Goal: Task Accomplishment & Management: Manage account settings

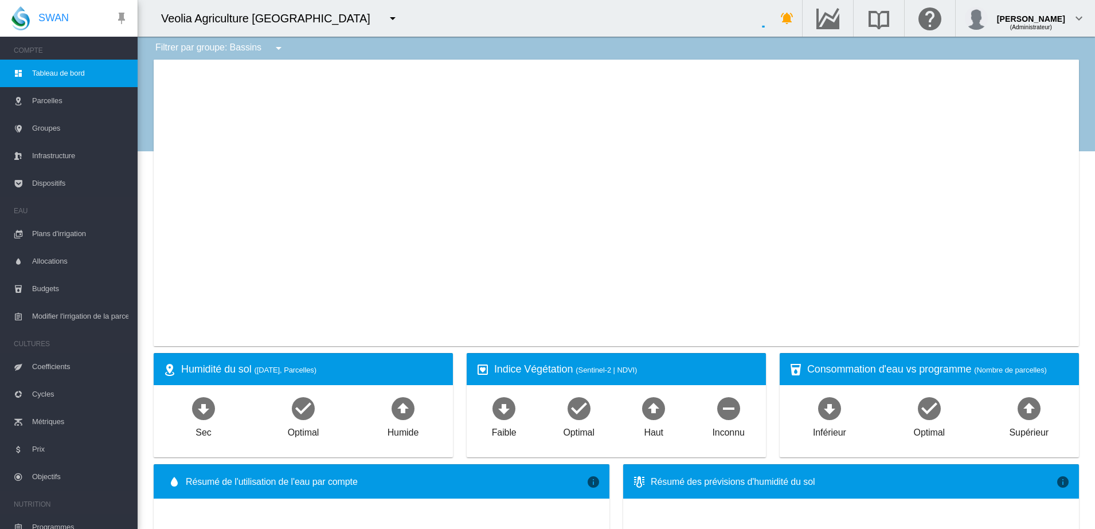
type input "**********"
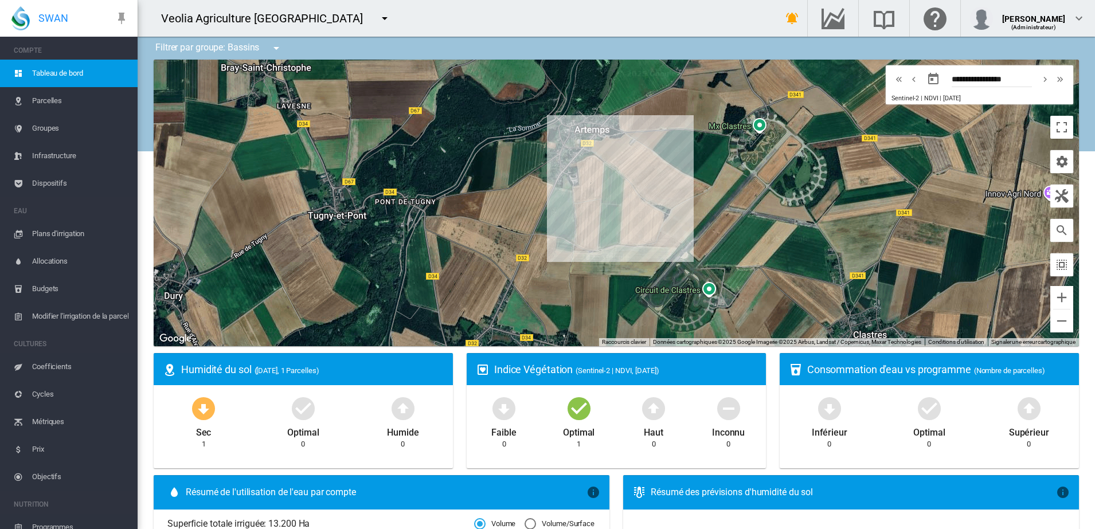
click at [378, 15] on md-icon "icon-menu-down" at bounding box center [385, 18] width 14 height 14
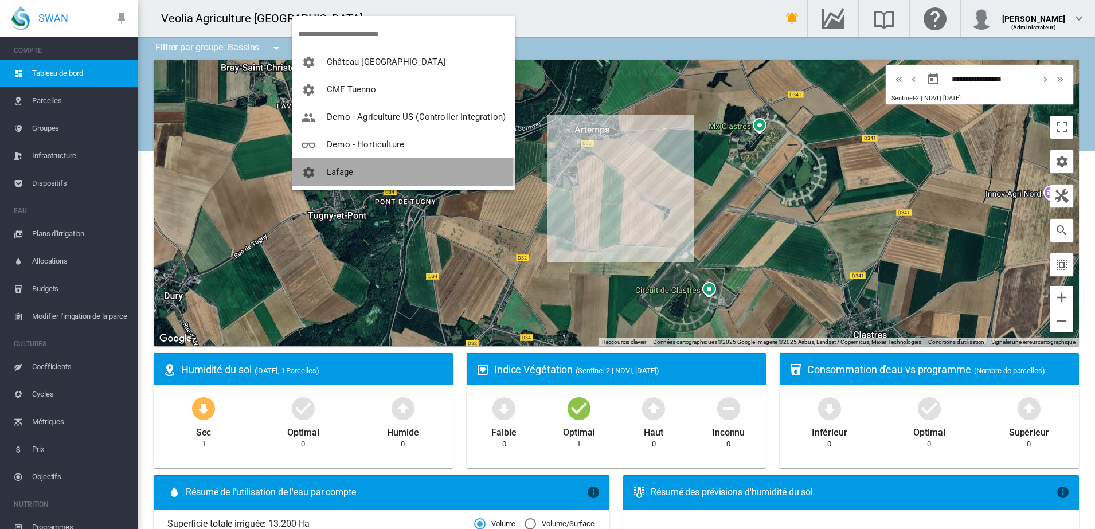
click at [376, 169] on button "Lafage" at bounding box center [403, 172] width 222 height 28
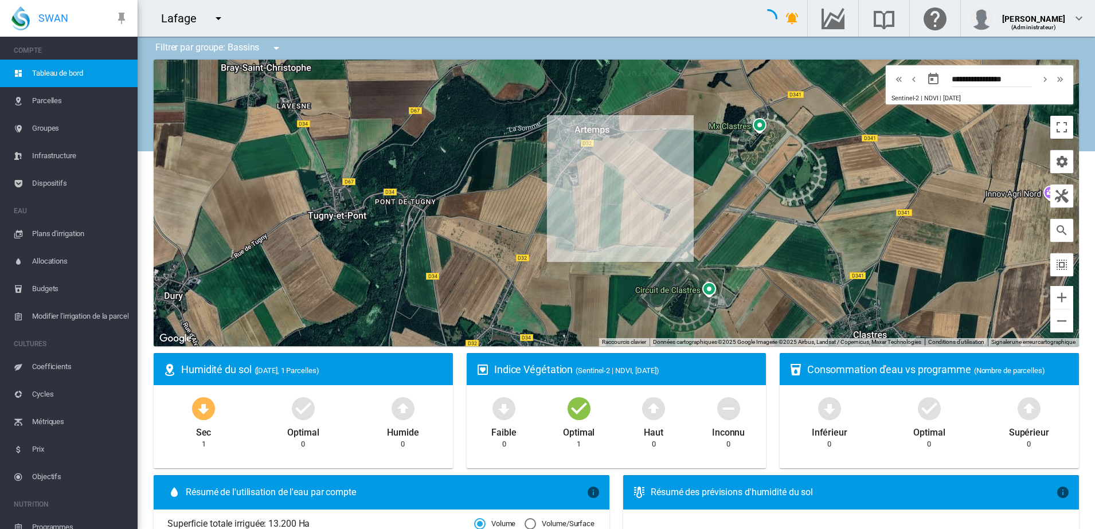
click at [277, 50] on md-icon "icon-menu-down" at bounding box center [276, 48] width 14 height 14
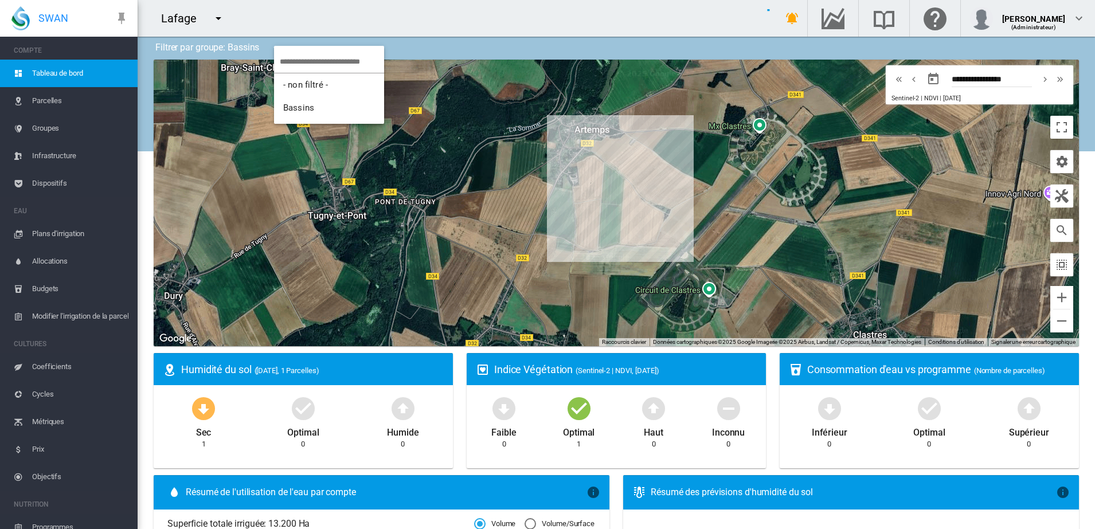
click at [443, 48] on md-backdrop at bounding box center [547, 264] width 1095 height 529
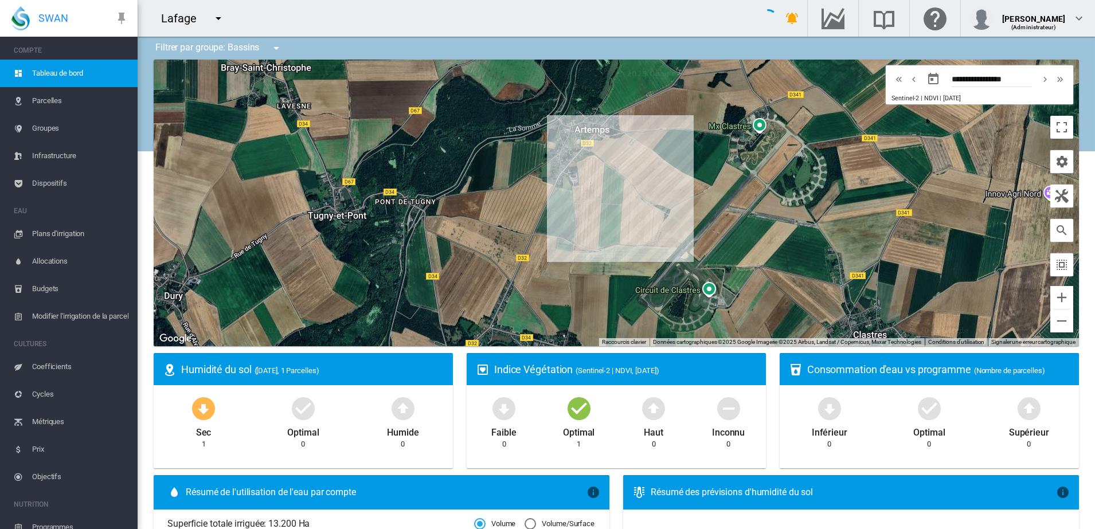
click at [477, 17] on div "Lafage" at bounding box center [449, 18] width 622 height 37
click at [279, 48] on md-icon "icon-menu-down" at bounding box center [276, 48] width 14 height 14
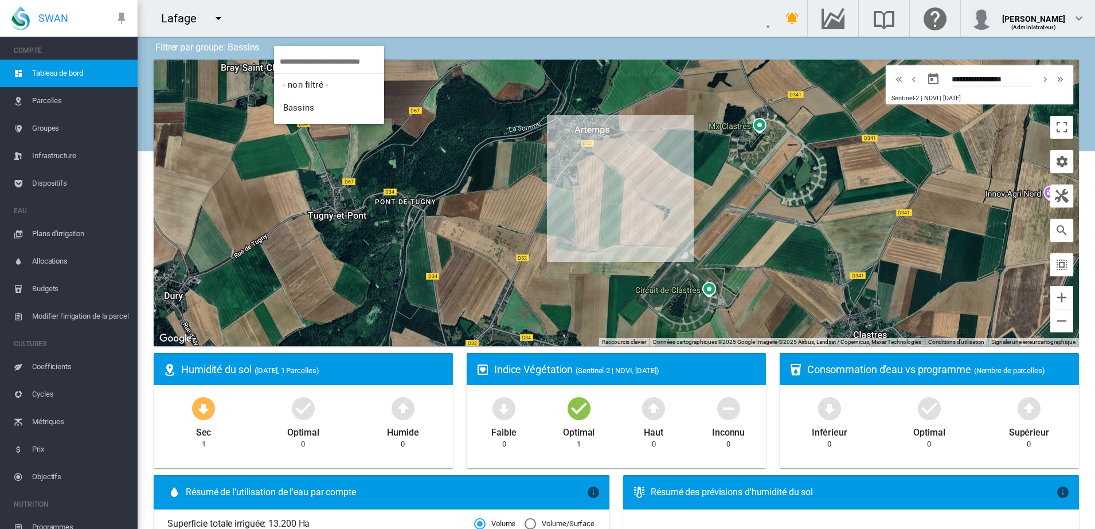
click at [206, 12] on md-backdrop at bounding box center [547, 264] width 1095 height 529
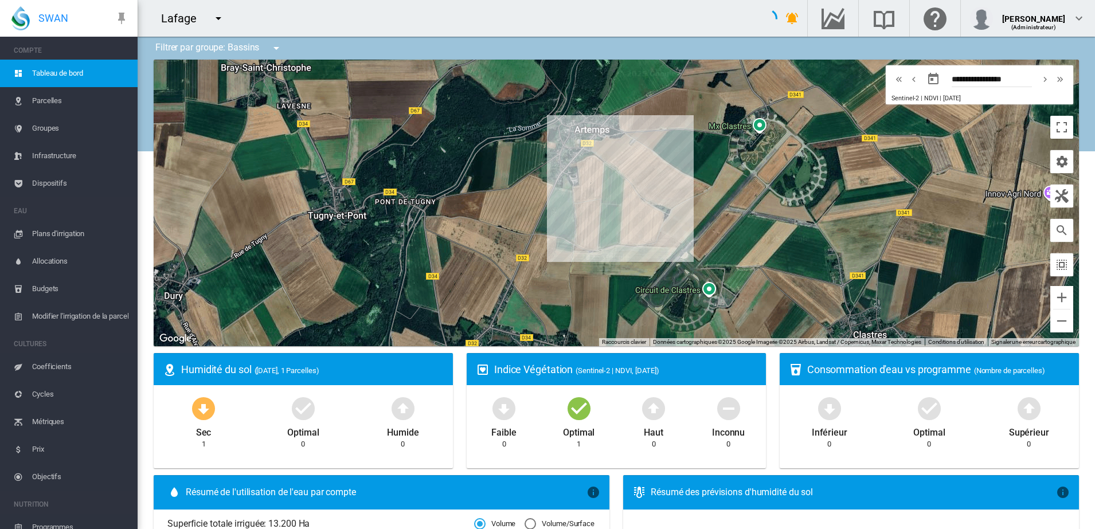
click at [188, 16] on div "Lafage" at bounding box center [183, 18] width 45 height 16
click at [219, 15] on md-icon "icon-menu-down" at bounding box center [219, 18] width 14 height 14
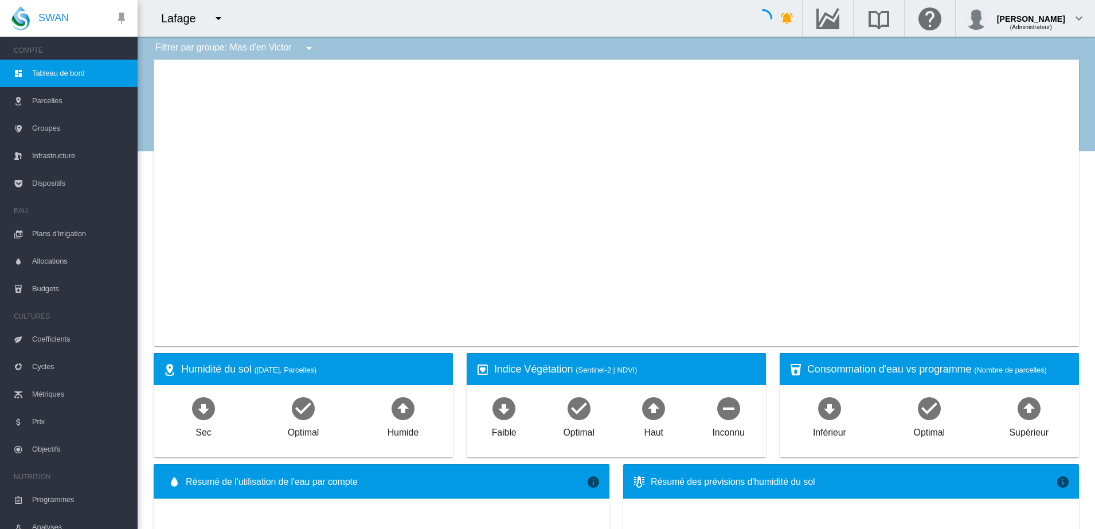
type input "**********"
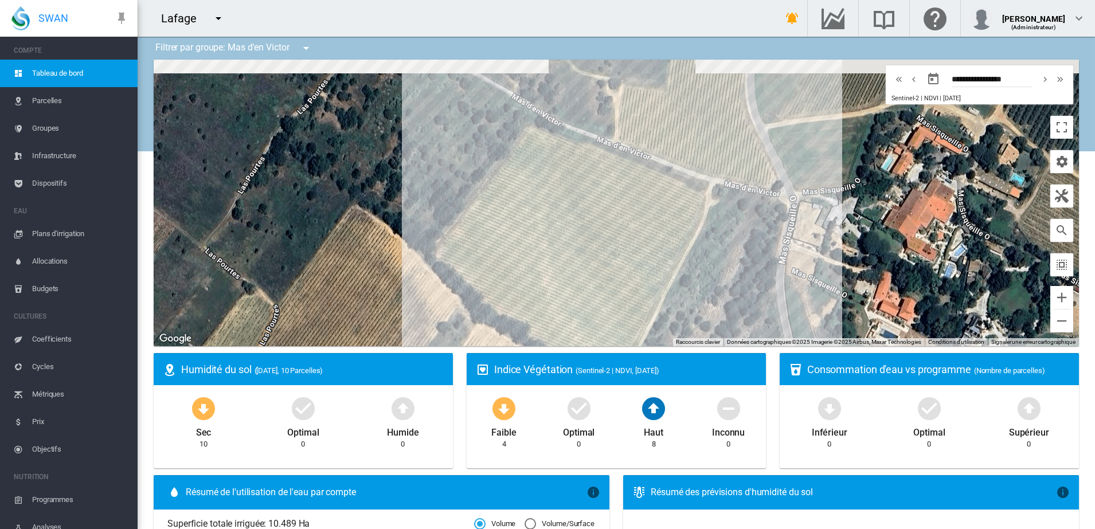
drag, startPoint x: 788, startPoint y: 210, endPoint x: 789, endPoint y: 236, distance: 26.4
click at [789, 236] on div at bounding box center [616, 203] width 925 height 287
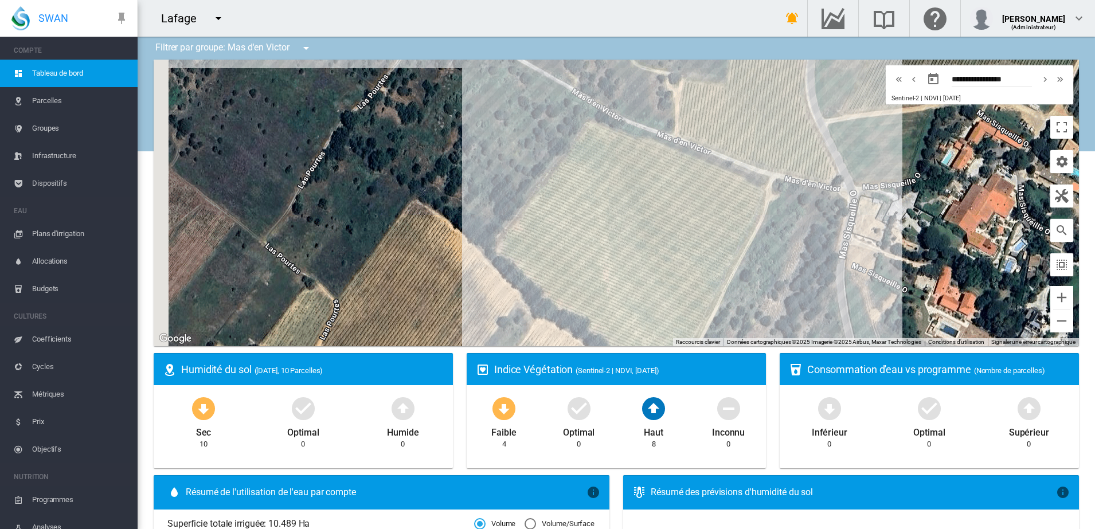
drag, startPoint x: 480, startPoint y: 249, endPoint x: 546, endPoint y: 296, distance: 80.8
click at [546, 296] on div at bounding box center [616, 203] width 925 height 287
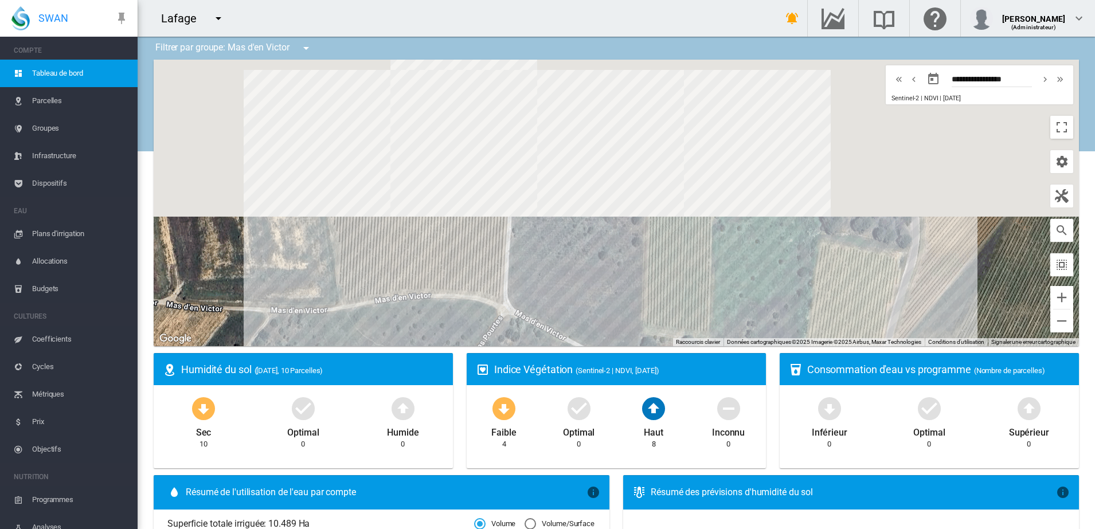
drag, startPoint x: 509, startPoint y: 114, endPoint x: 575, endPoint y: 312, distance: 209.0
click at [575, 312] on div at bounding box center [616, 203] width 925 height 287
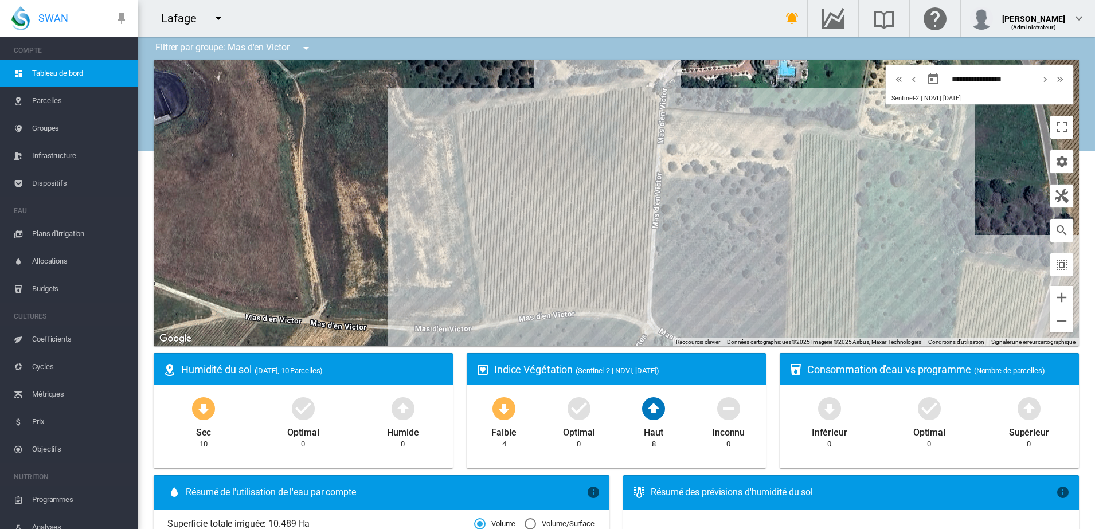
drag, startPoint x: 569, startPoint y: 249, endPoint x: 713, endPoint y: 267, distance: 145.1
click at [713, 267] on div at bounding box center [616, 203] width 925 height 287
click at [1055, 159] on md-icon "icon-cog" at bounding box center [1062, 162] width 14 height 14
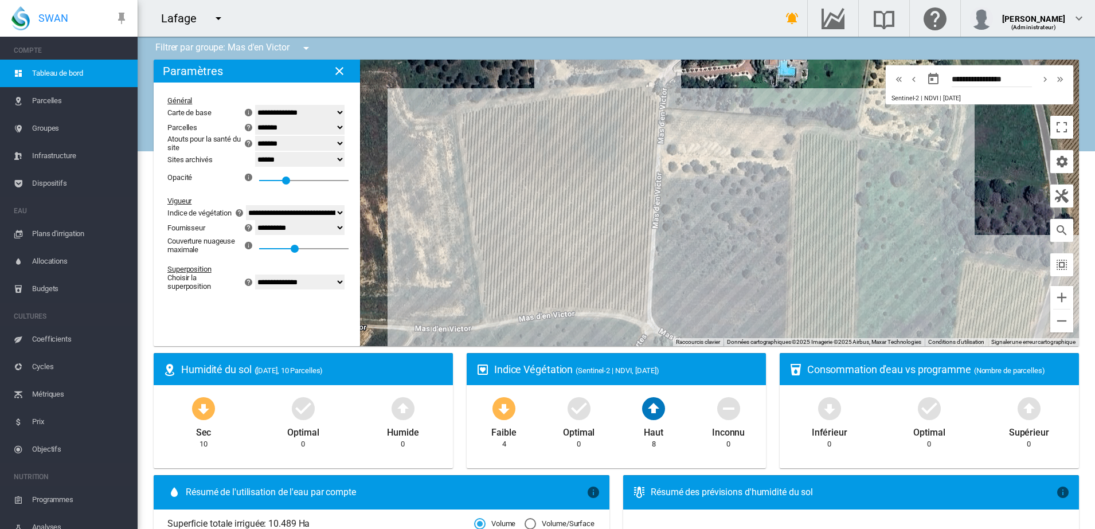
click at [273, 285] on select "**********" at bounding box center [299, 282] width 89 height 15
select select "********"
click at [255, 277] on select "**********" at bounding box center [299, 282] width 89 height 15
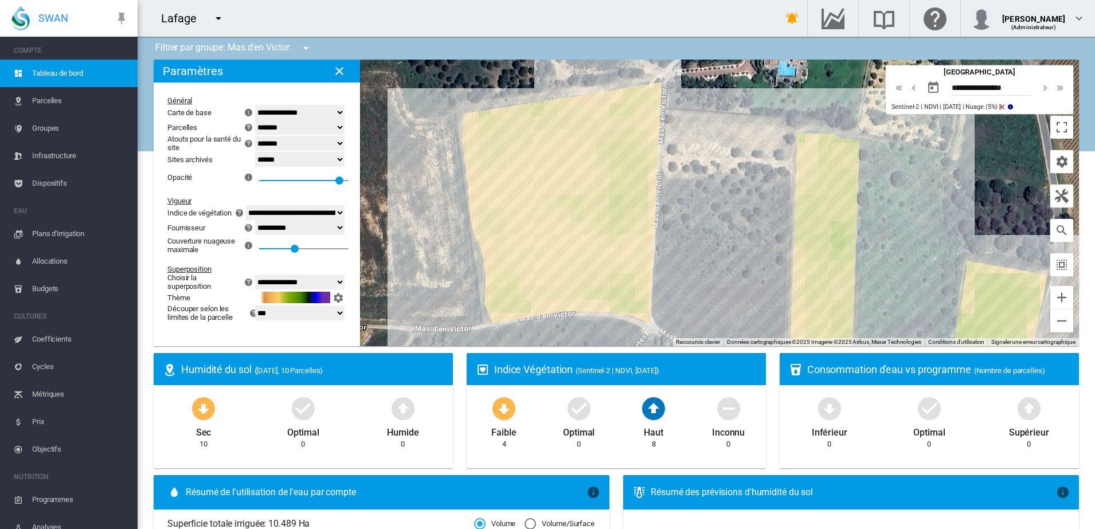
click at [38, 185] on span "Dispositifs" at bounding box center [80, 184] width 96 height 28
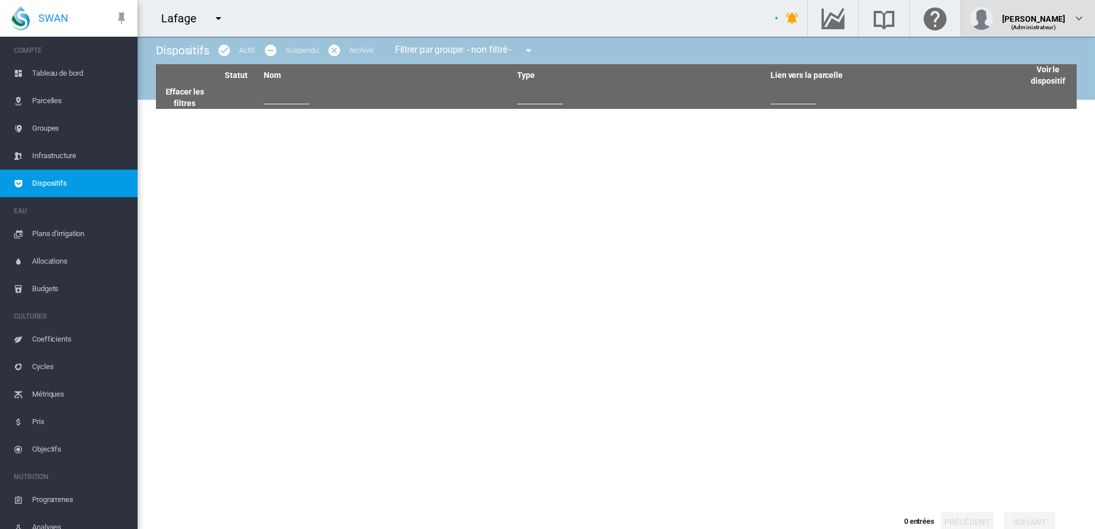
click at [1044, 9] on div "[PERSON_NAME]" at bounding box center [1033, 14] width 63 height 11
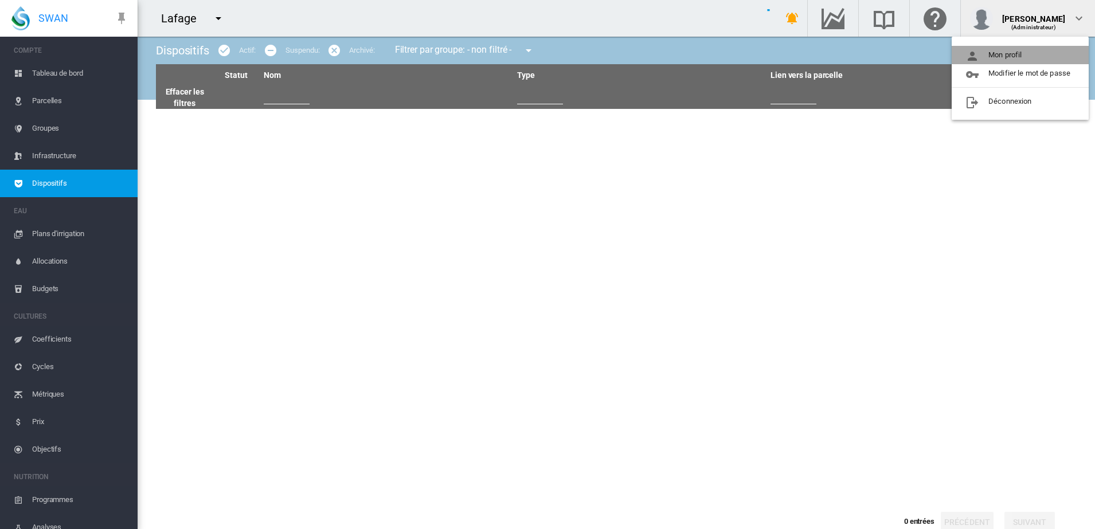
click at [1021, 51] on button "Mon profil" at bounding box center [1020, 55] width 137 height 18
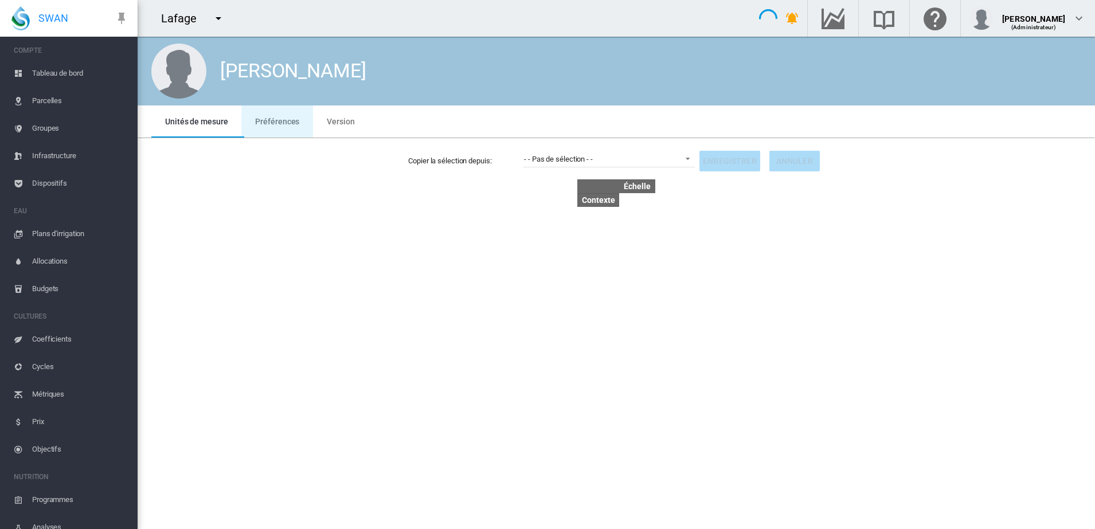
click at [279, 114] on md-tab-item "Préférences" at bounding box center [277, 121] width 72 height 32
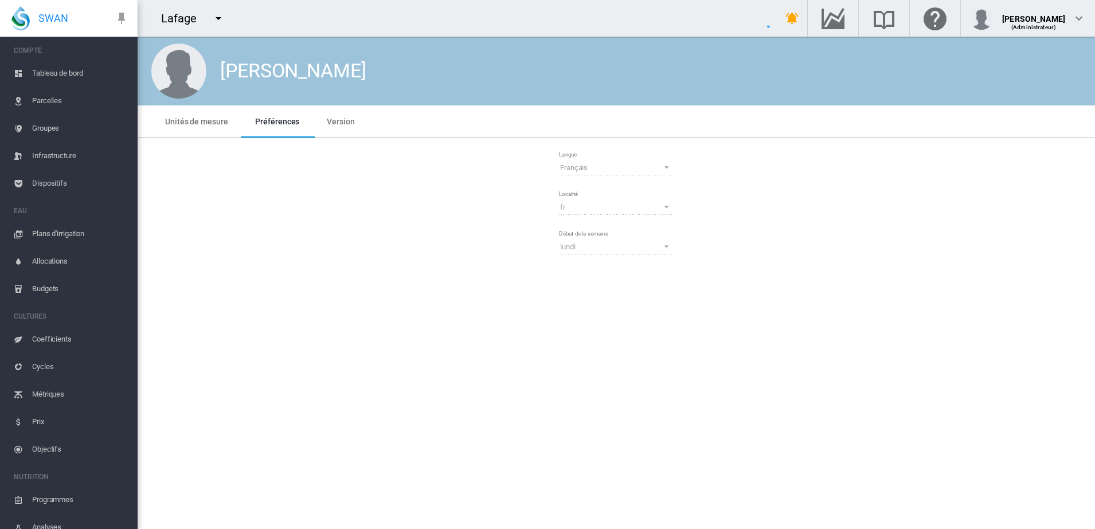
click at [614, 152] on div "Langue Français Deutsch English Español Français Italiano Nederlands Português …" at bounding box center [616, 206] width 117 height 119
click at [635, 163] on span "Français" at bounding box center [607, 168] width 94 height 10
click at [667, 164] on span "Langue: \a Français\a" at bounding box center [663, 166] width 14 height 10
click at [662, 167] on span "Langue: \a Français\a" at bounding box center [663, 166] width 14 height 10
click at [576, 166] on div "Français" at bounding box center [574, 167] width 28 height 9
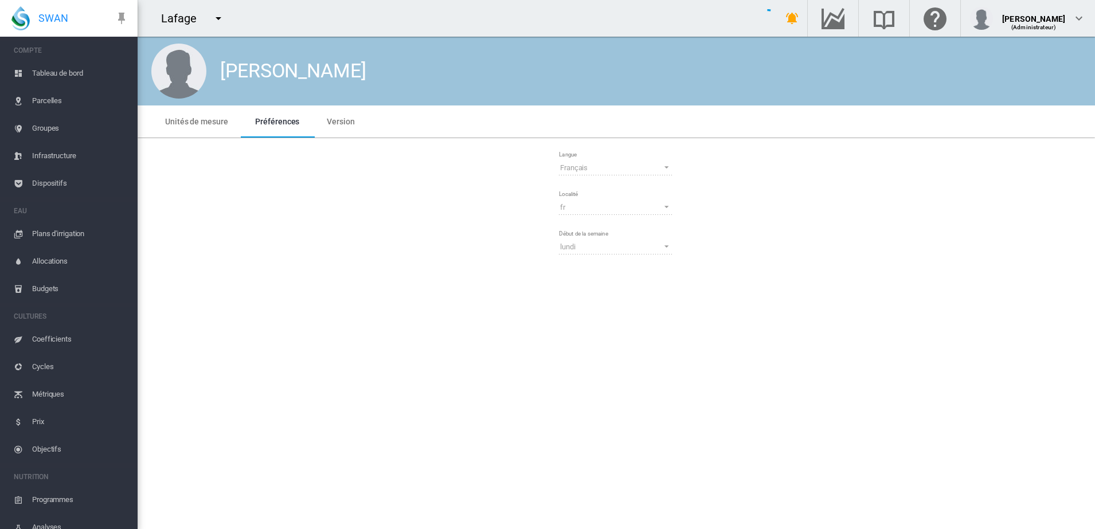
click at [664, 168] on span "Langue: \a Français\a" at bounding box center [663, 166] width 14 height 10
click at [668, 166] on span "Langue: \a Français\a" at bounding box center [663, 166] width 14 height 10
click at [577, 160] on md-select-value "Français" at bounding box center [616, 167] width 115 height 17
click at [665, 167] on span "Langue: \a Français\a" at bounding box center [663, 166] width 14 height 10
click at [573, 166] on div "Français" at bounding box center [574, 167] width 28 height 9
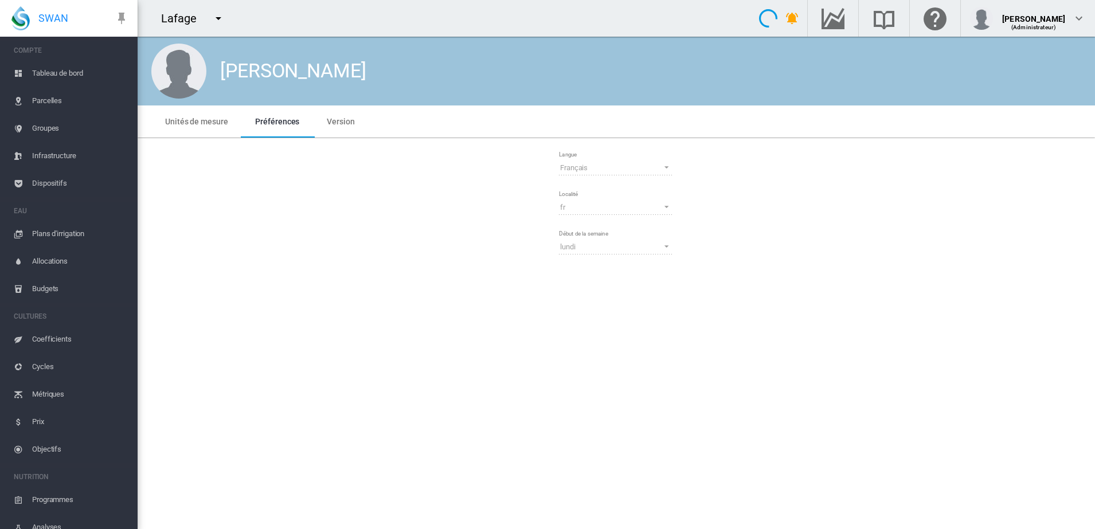
drag, startPoint x: 605, startPoint y: 161, endPoint x: 624, endPoint y: 159, distance: 18.5
click at [605, 161] on md-select-value "Français" at bounding box center [616, 167] width 115 height 17
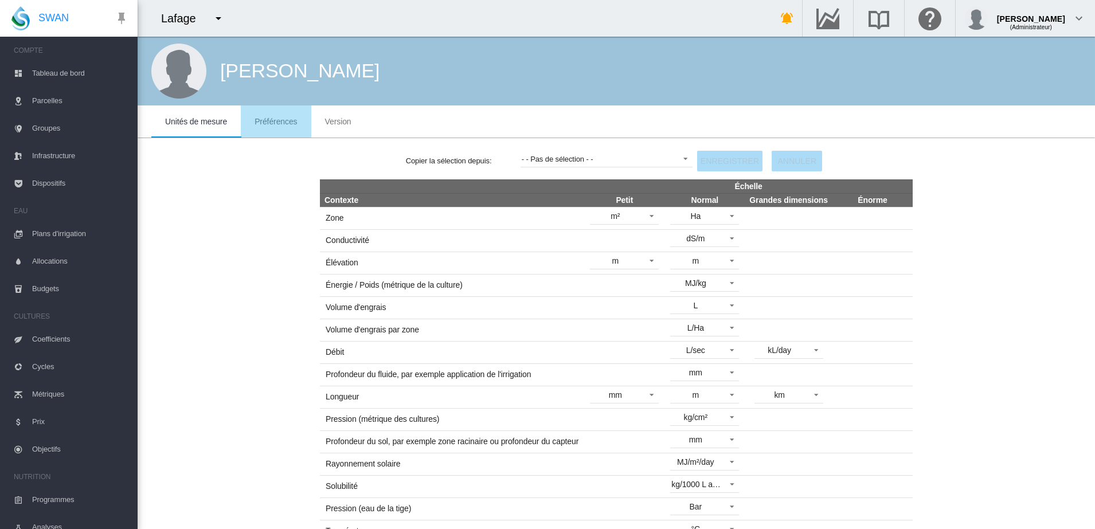
click at [275, 121] on span "Préférences" at bounding box center [276, 121] width 42 height 9
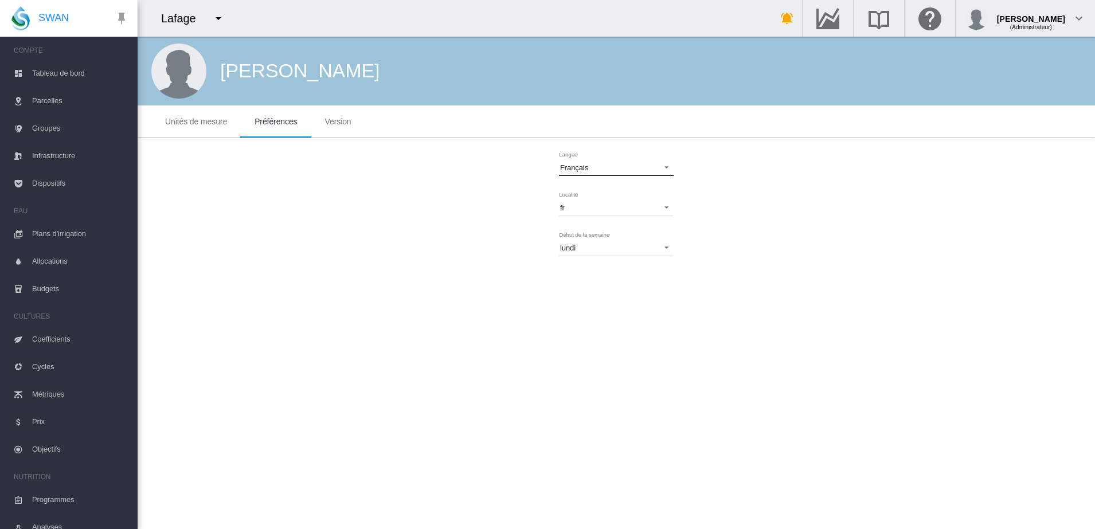
click at [641, 164] on span "Français" at bounding box center [607, 168] width 94 height 10
click at [592, 107] on md-option "English" at bounding box center [617, 113] width 133 height 28
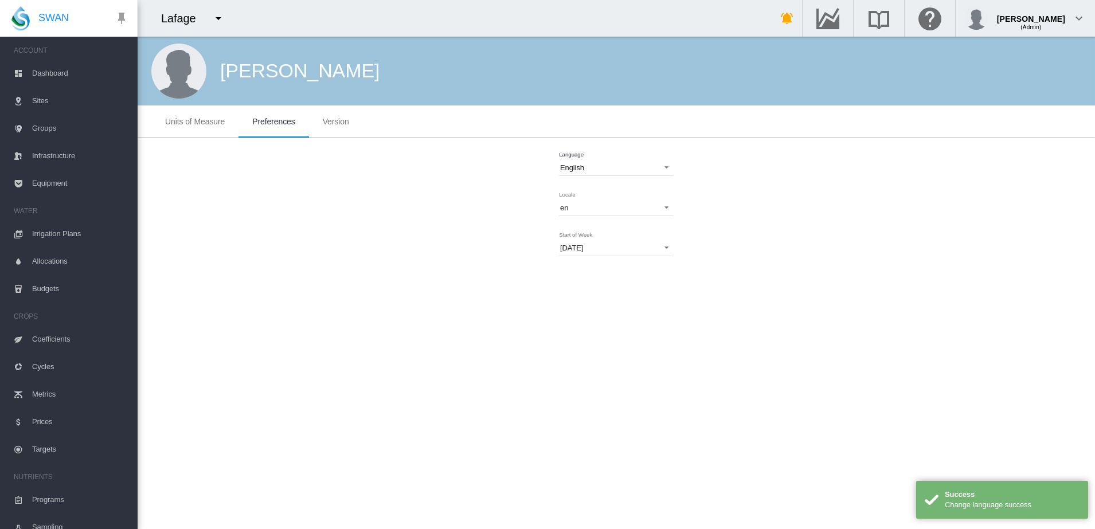
click at [52, 186] on span "Equipment" at bounding box center [80, 184] width 96 height 28
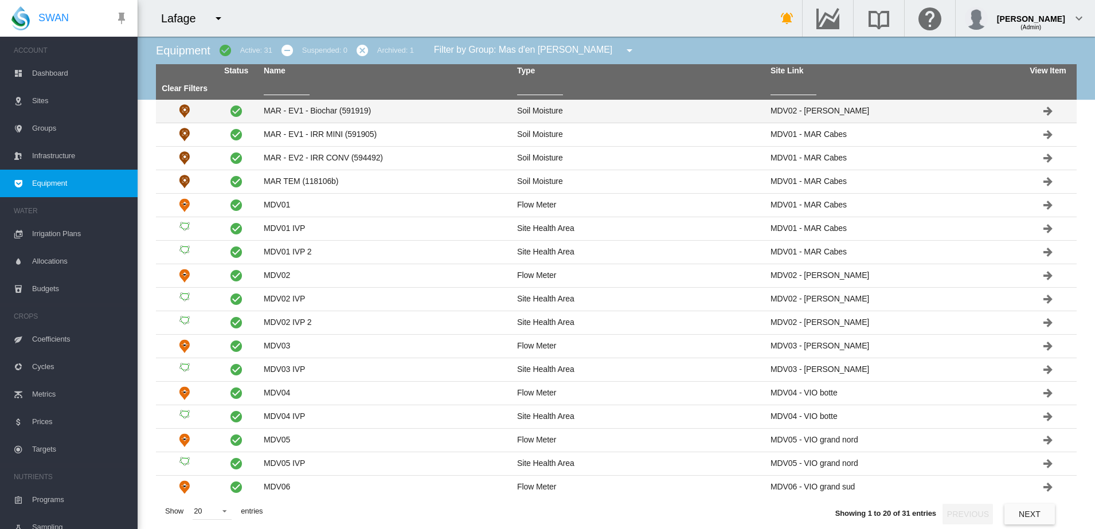
click at [335, 108] on td "MAR - EV1 - Biochar (591919)" at bounding box center [385, 111] width 253 height 23
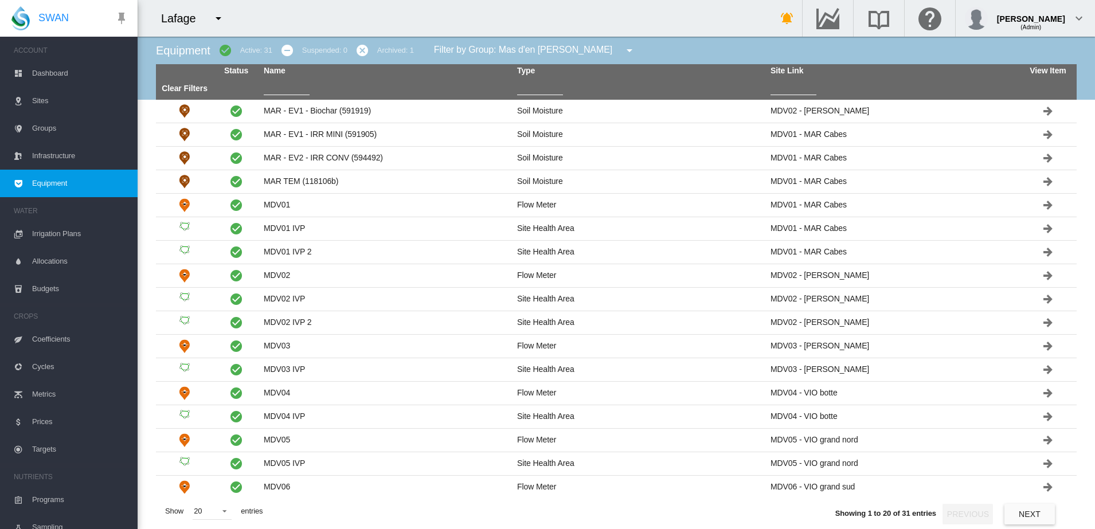
click at [42, 100] on span "Sites" at bounding box center [80, 101] width 96 height 28
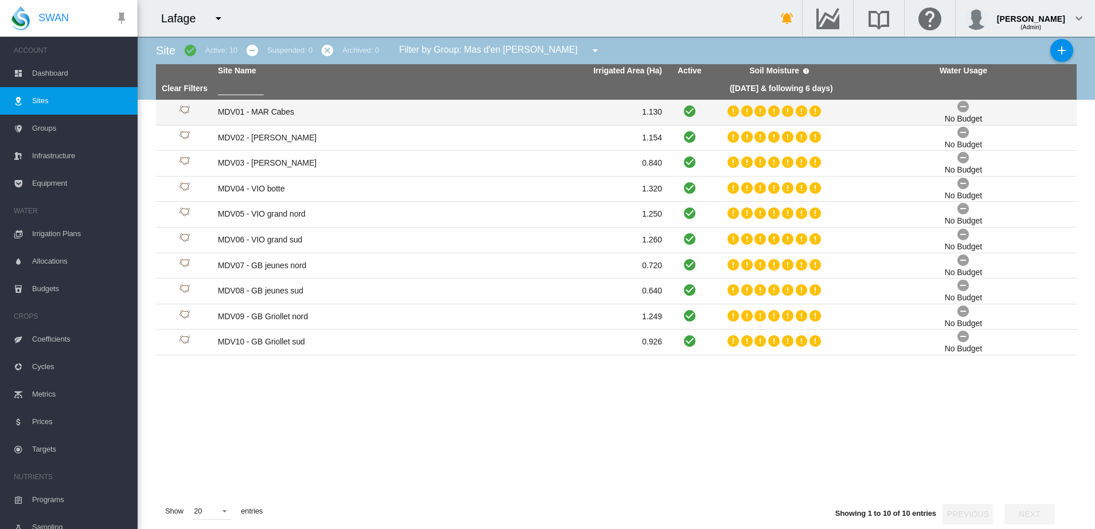
click at [260, 108] on td "MDV01 - MAR Cabes" at bounding box center [326, 112] width 226 height 25
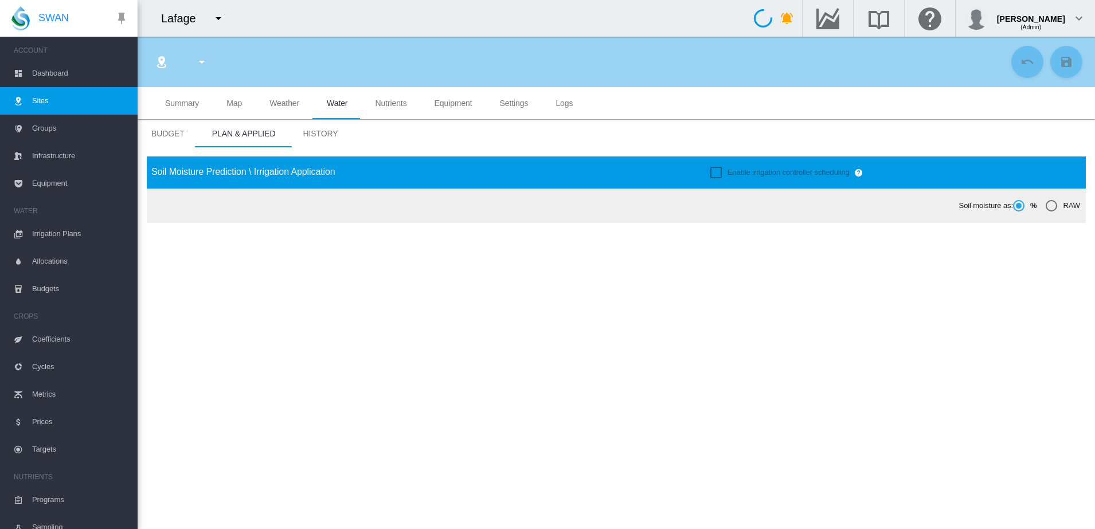
type input "**********"
type input "********"
type input "*******"
type input "**"
type input "*****"
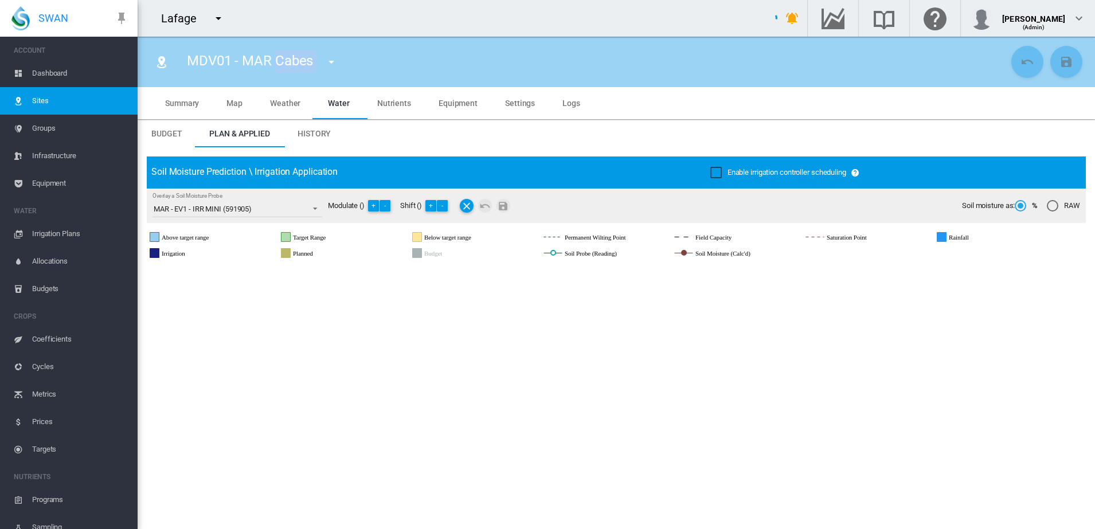
drag, startPoint x: 317, startPoint y: 65, endPoint x: 277, endPoint y: 70, distance: 40.4
click at [277, 70] on div "MDV01 - MAR Cabes MDV01 - MAR Cabes MDV02 - MAR Canet MDV03 - ALI MDV04 - VIO b…" at bounding box center [267, 62] width 180 height 32
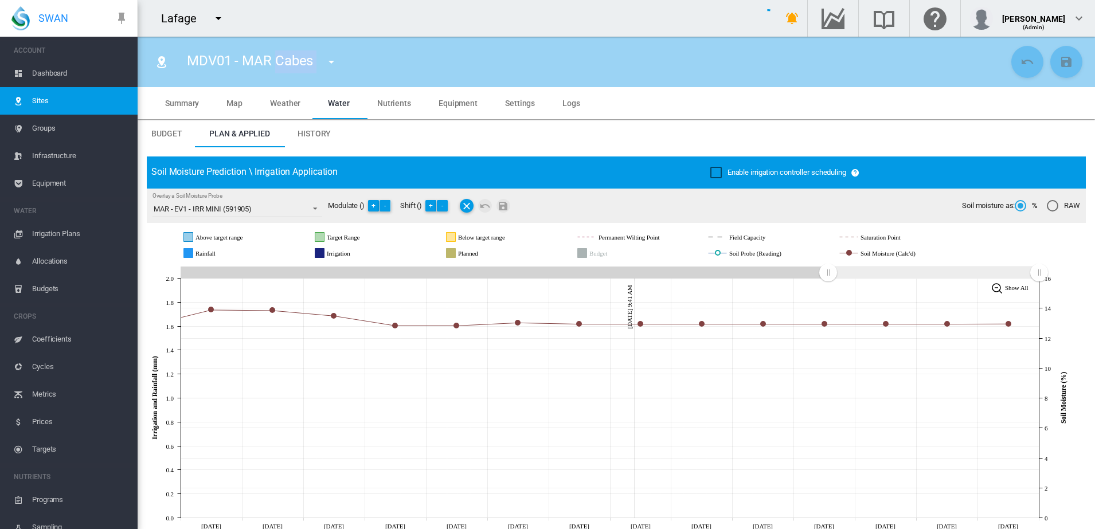
drag, startPoint x: 277, startPoint y: 70, endPoint x: 284, endPoint y: 67, distance: 8.2
click at [269, 71] on div "MDV01 - MAR Cabes MDV01 - MAR Cabes MDV02 - MAR Canet MDV03 - ALI MDV04 - VIO b…" at bounding box center [267, 62] width 180 height 32
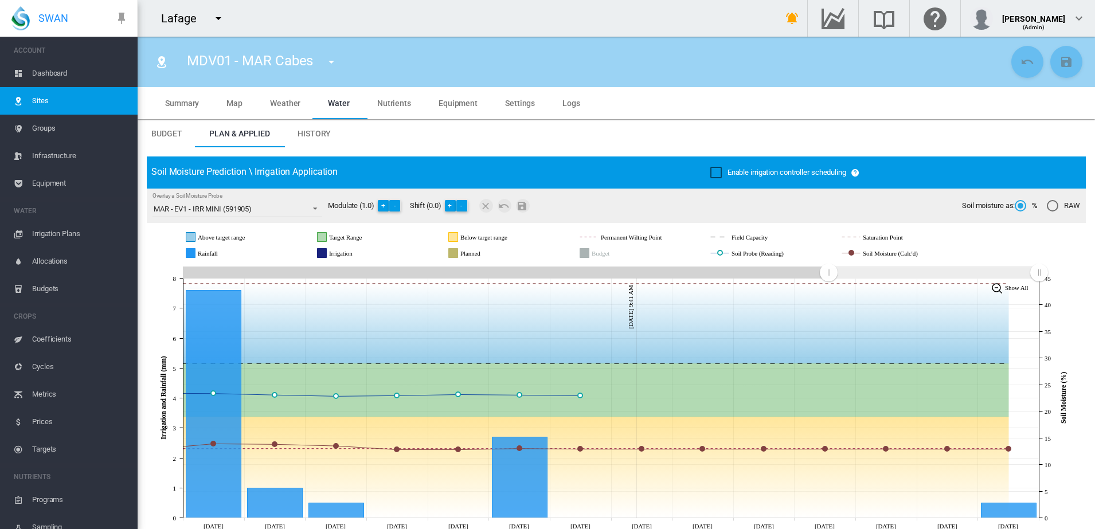
click at [333, 58] on md-icon "icon-menu-down" at bounding box center [332, 62] width 14 height 14
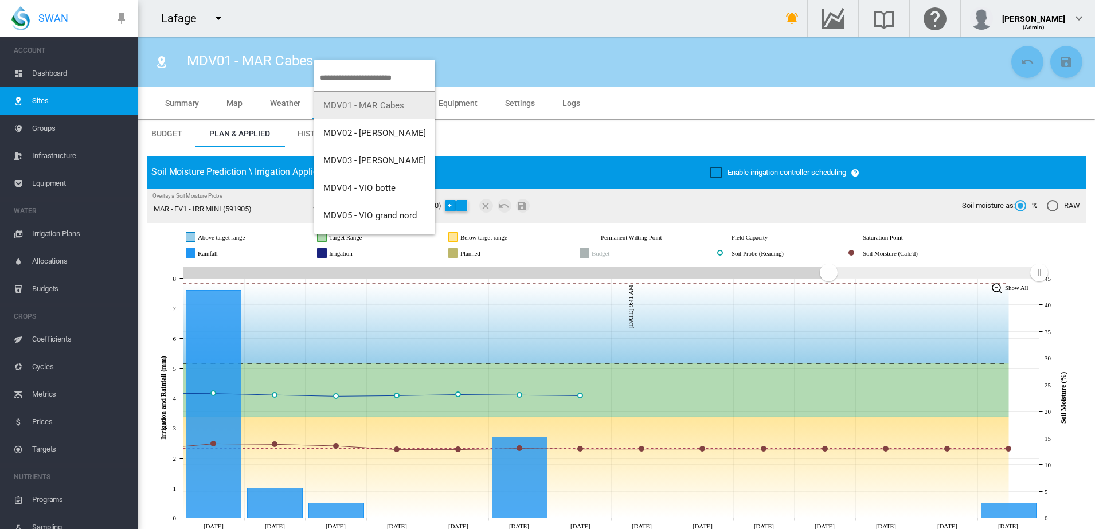
click at [283, 76] on md-backdrop at bounding box center [547, 264] width 1095 height 529
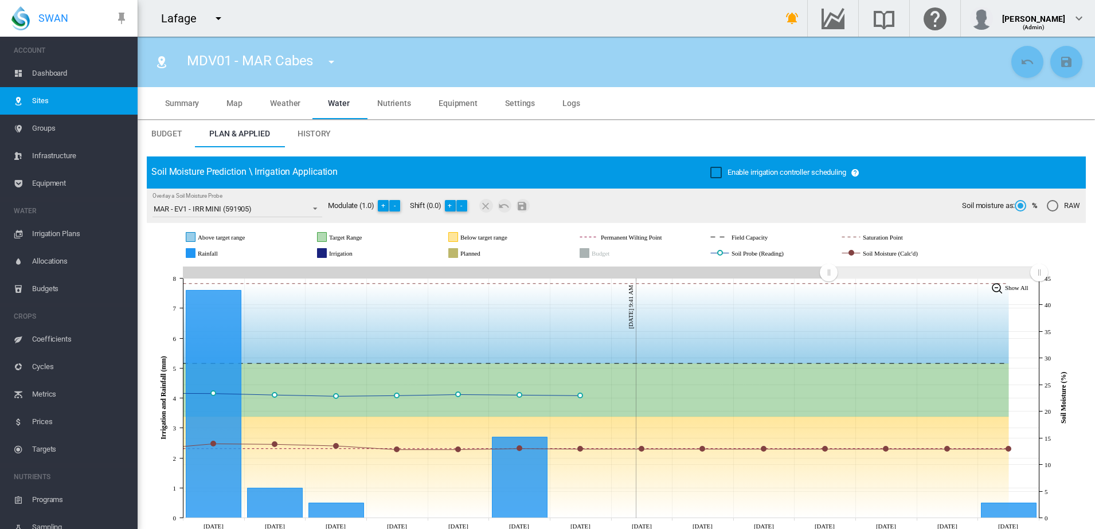
scroll to position [72, 0]
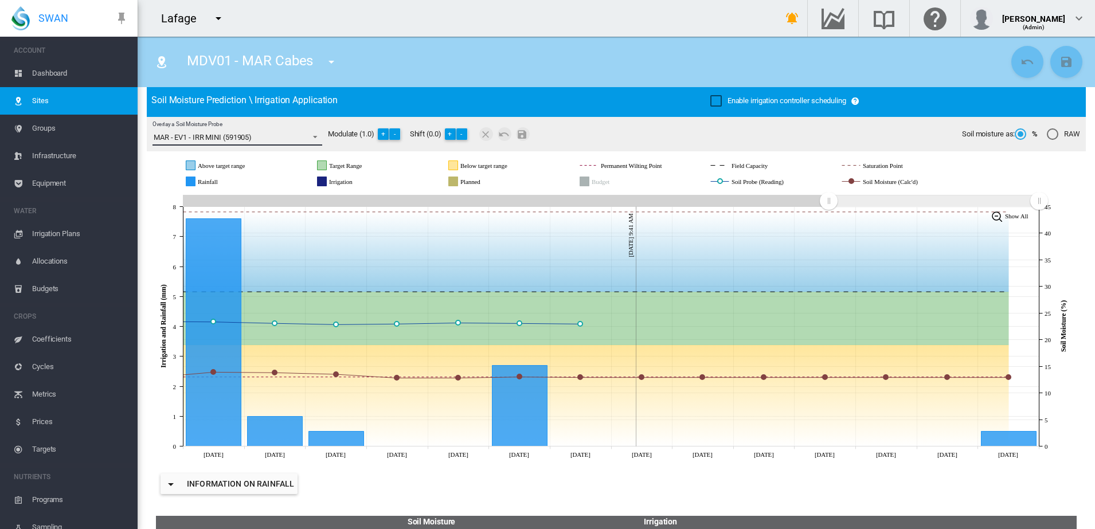
click at [317, 132] on span "Overlay a Soil Moisture Probe: \a MAR - EV1 - IRR MINI (591905)\a" at bounding box center [312, 136] width 14 height 10
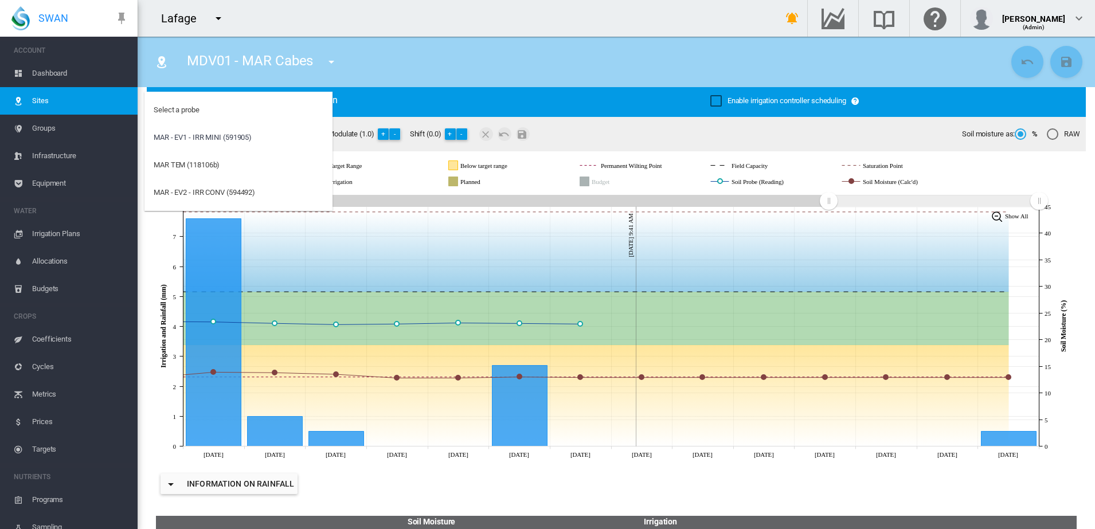
drag, startPoint x: 415, startPoint y: 74, endPoint x: 400, endPoint y: 68, distance: 16.0
click at [415, 74] on md-backdrop at bounding box center [547, 264] width 1095 height 529
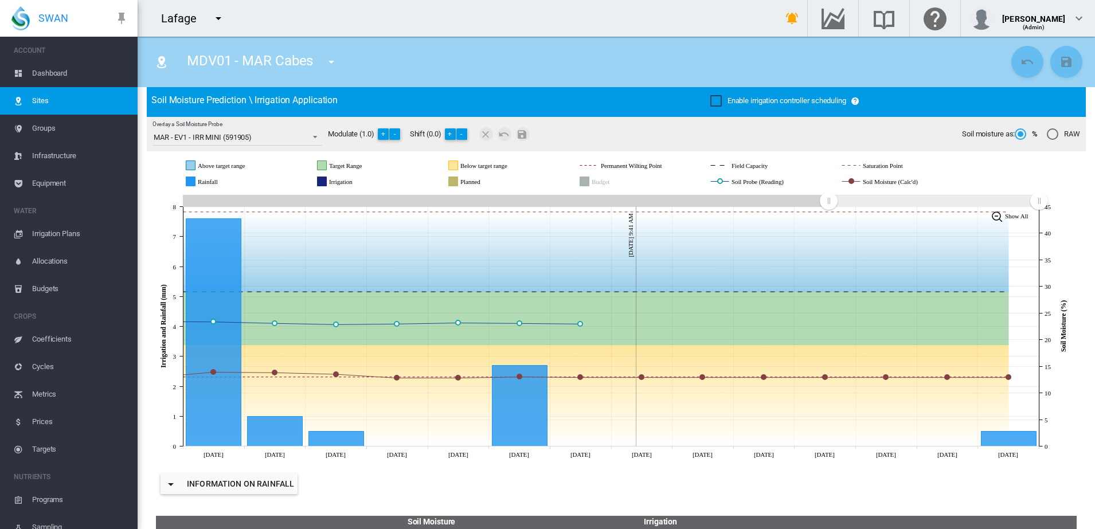
click at [326, 59] on md-icon "icon-menu-down" at bounding box center [332, 62] width 14 height 14
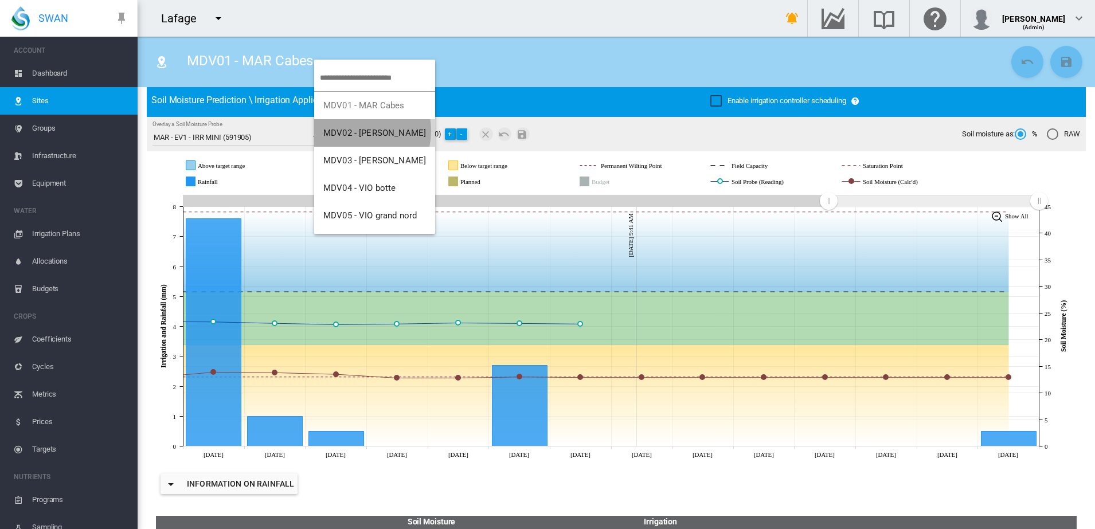
click at [355, 131] on span "MDV02 - [PERSON_NAME]" at bounding box center [374, 133] width 103 height 10
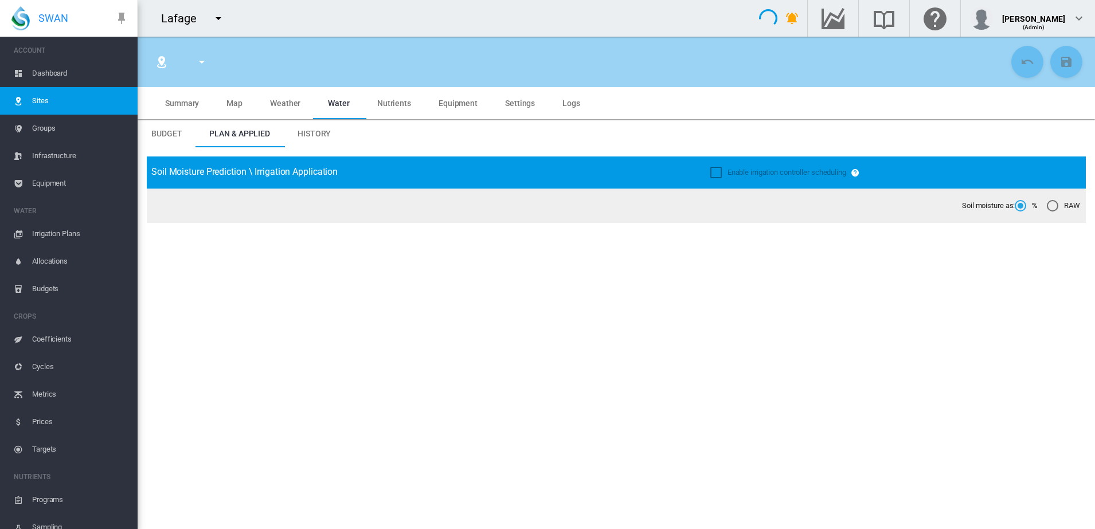
type input "**********"
type input "********"
type input "*******"
type input "**"
type input "*****"
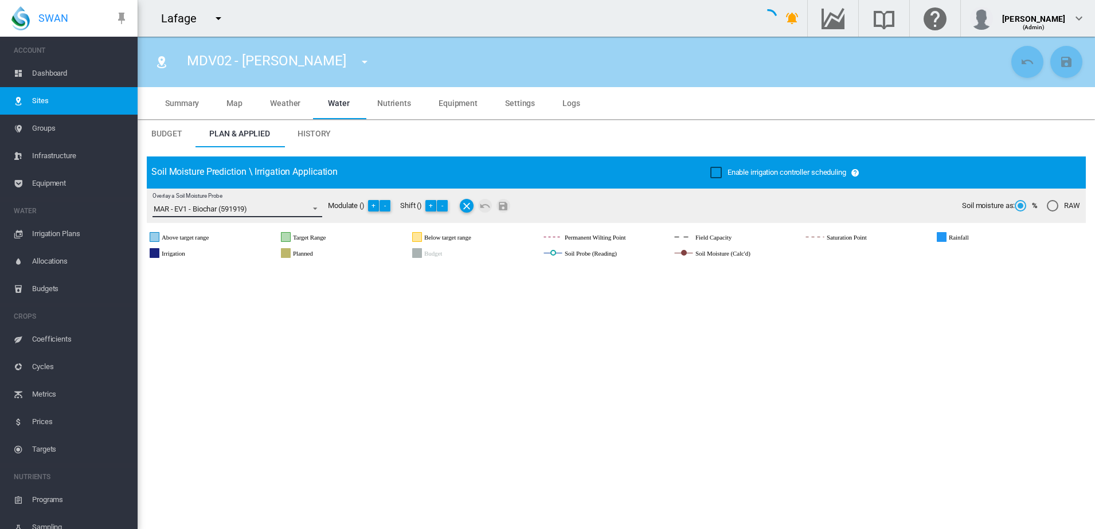
click at [308, 206] on span "Overlay a Soil Moisture Probe: \a MAR - EV1 - Biochar (591919)\a" at bounding box center [312, 207] width 14 height 10
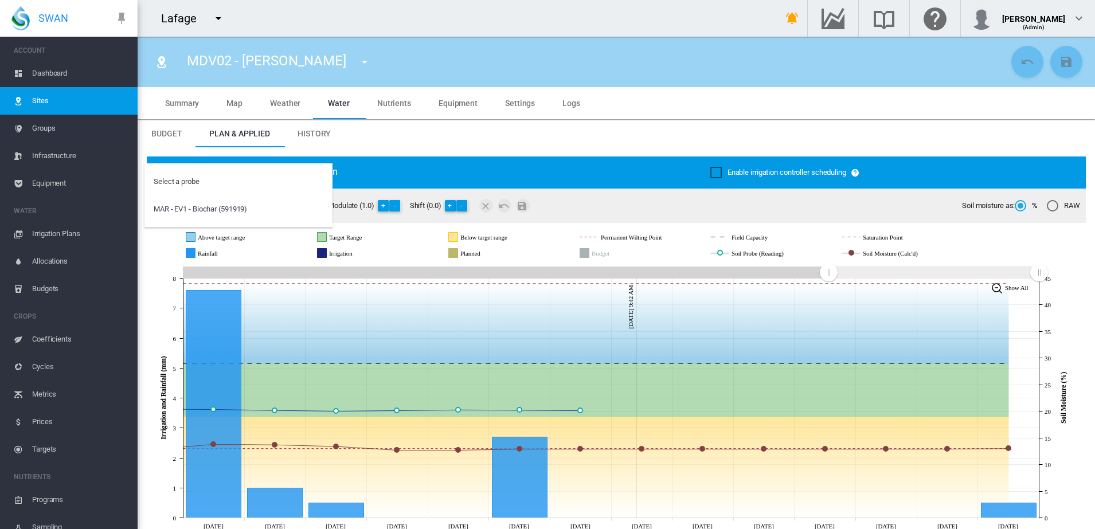
click at [64, 189] on md-backdrop at bounding box center [547, 264] width 1095 height 529
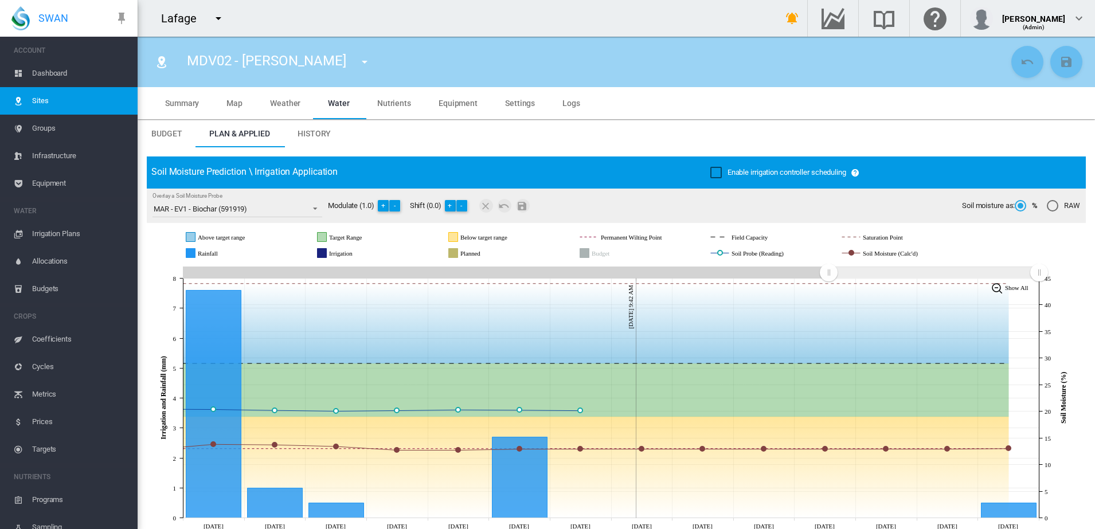
click at [59, 183] on span "Equipment" at bounding box center [80, 184] width 96 height 28
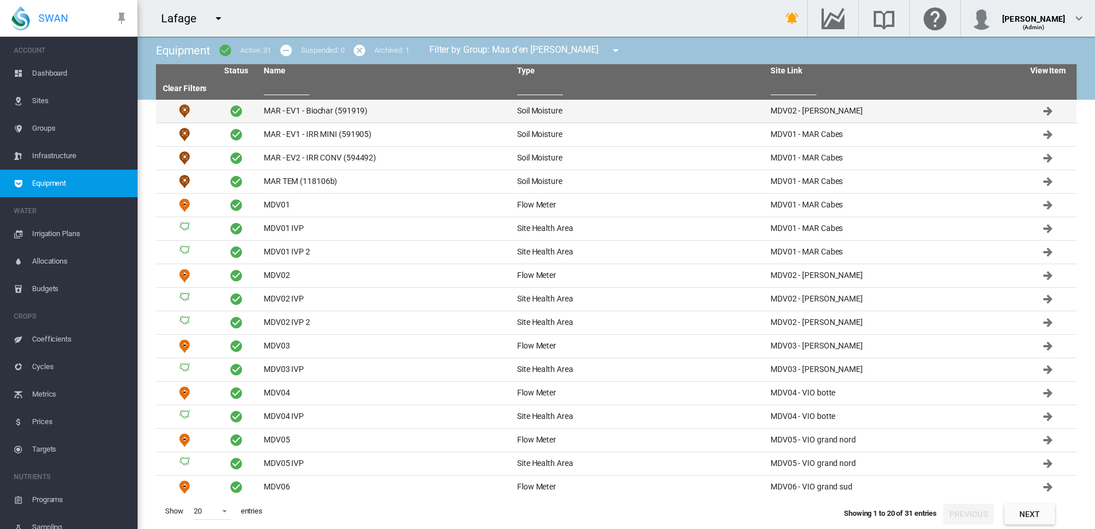
click at [321, 111] on td "MAR - EV1 - Biochar (591919)" at bounding box center [385, 111] width 253 height 23
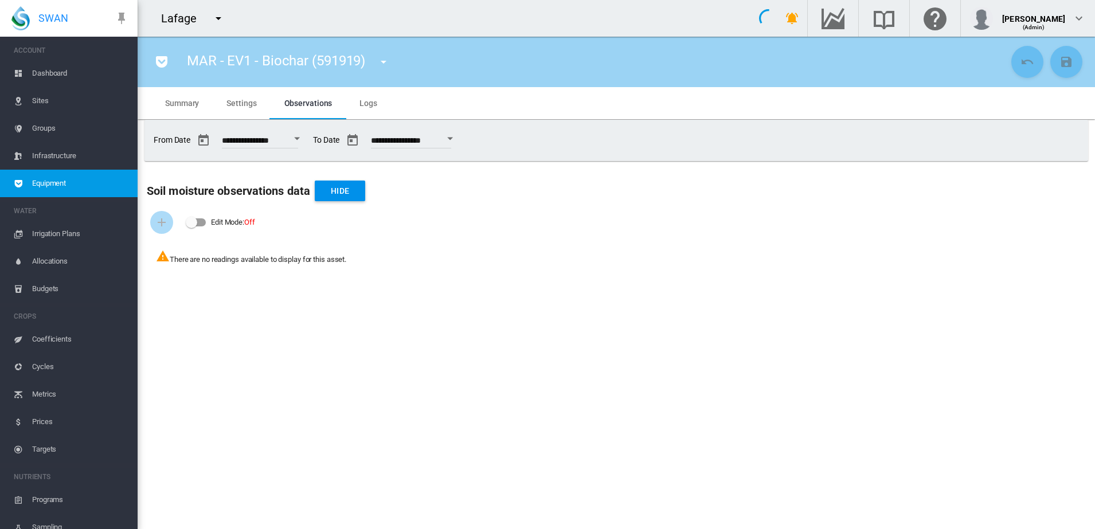
click at [187, 101] on span "Summary" at bounding box center [182, 103] width 34 height 9
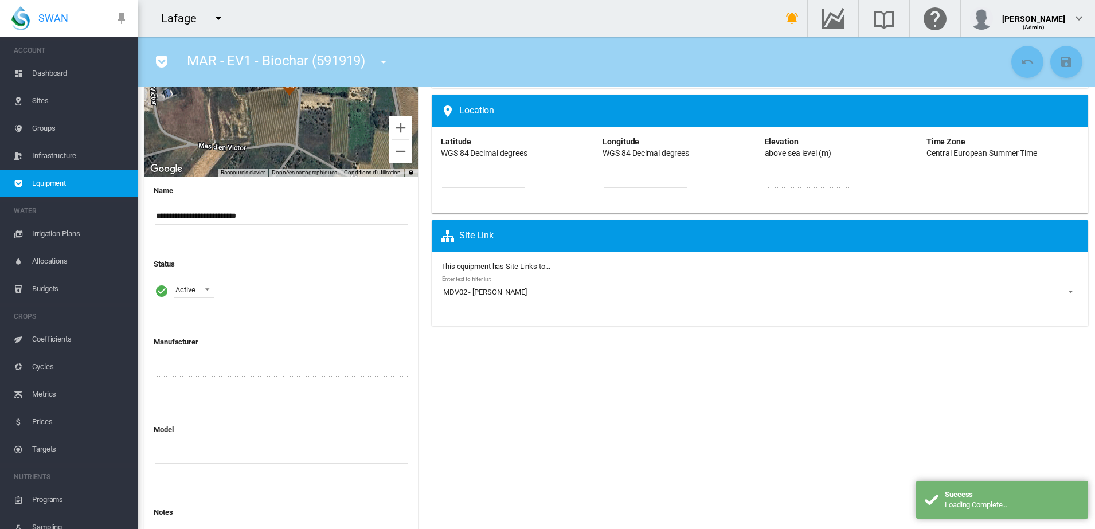
scroll to position [215, 0]
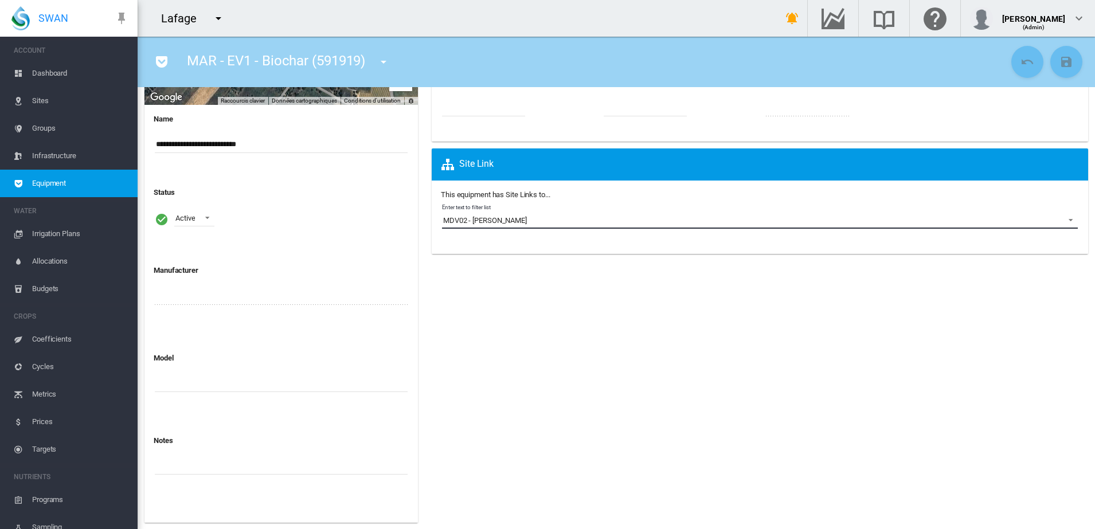
click at [1061, 218] on span "Enter text to filter list: \a MDV02 - MAR Canet\a" at bounding box center [1068, 219] width 14 height 10
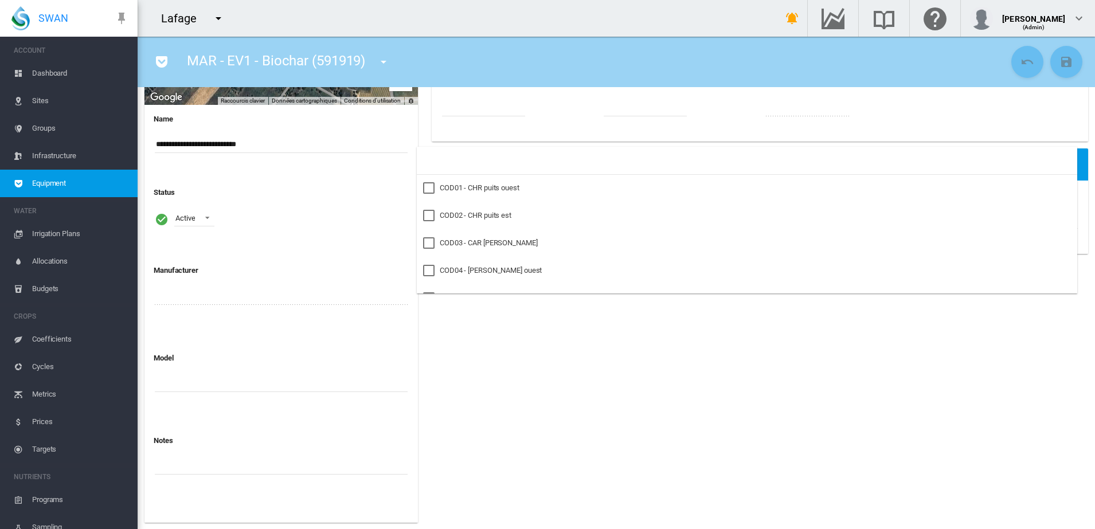
scroll to position [1289, 0]
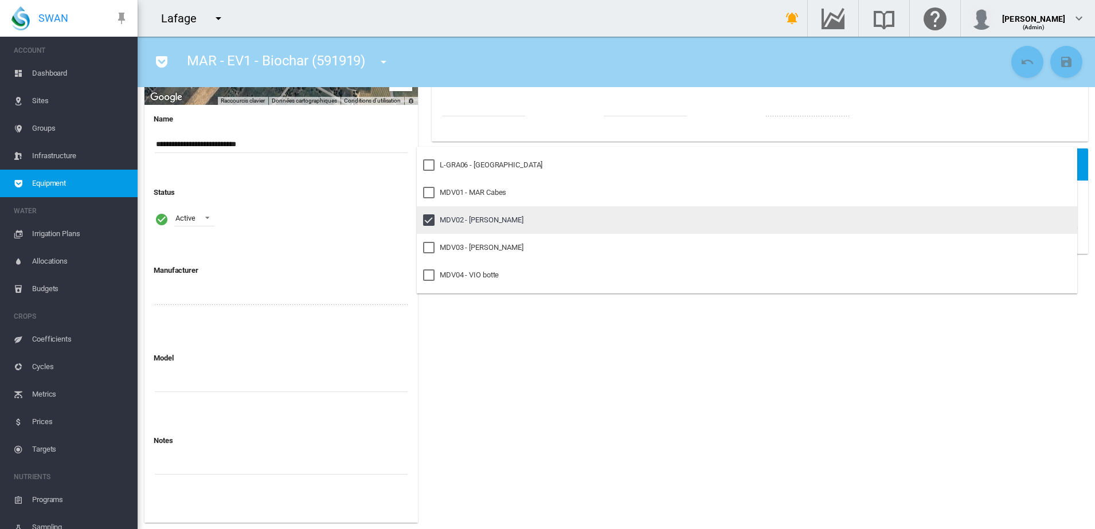
drag, startPoint x: 431, startPoint y: 222, endPoint x: 431, endPoint y: 214, distance: 8.6
click at [431, 222] on div at bounding box center [428, 219] width 11 height 11
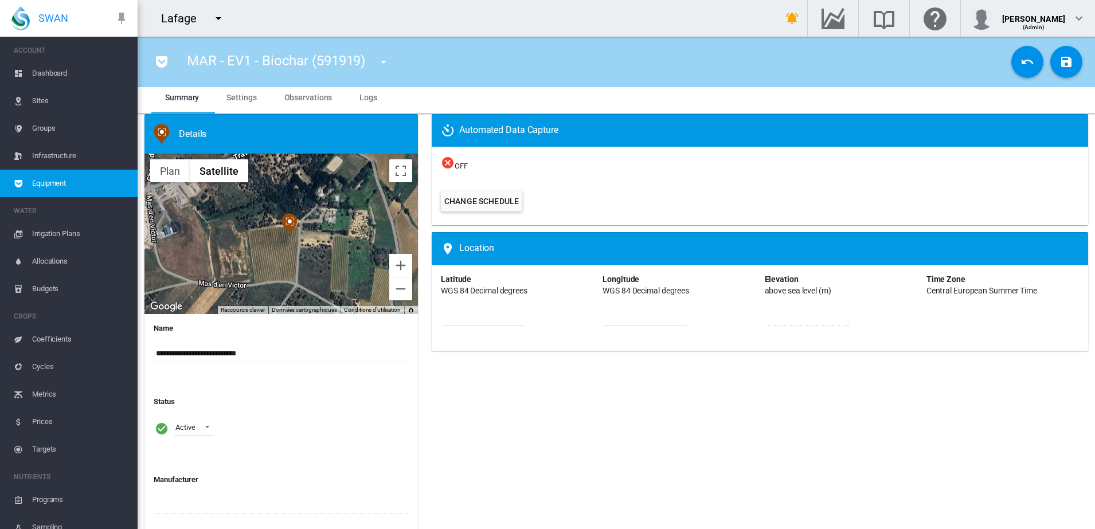
scroll to position [0, 0]
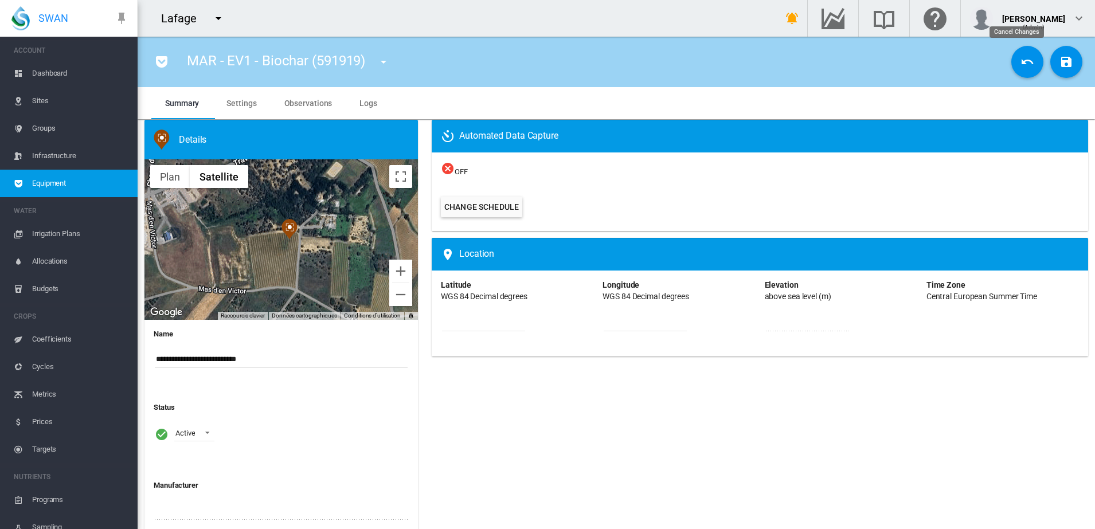
drag, startPoint x: 1013, startPoint y: 60, endPoint x: 1011, endPoint y: 67, distance: 7.1
click at [1021, 60] on md-icon "icon-undo" at bounding box center [1028, 62] width 14 height 14
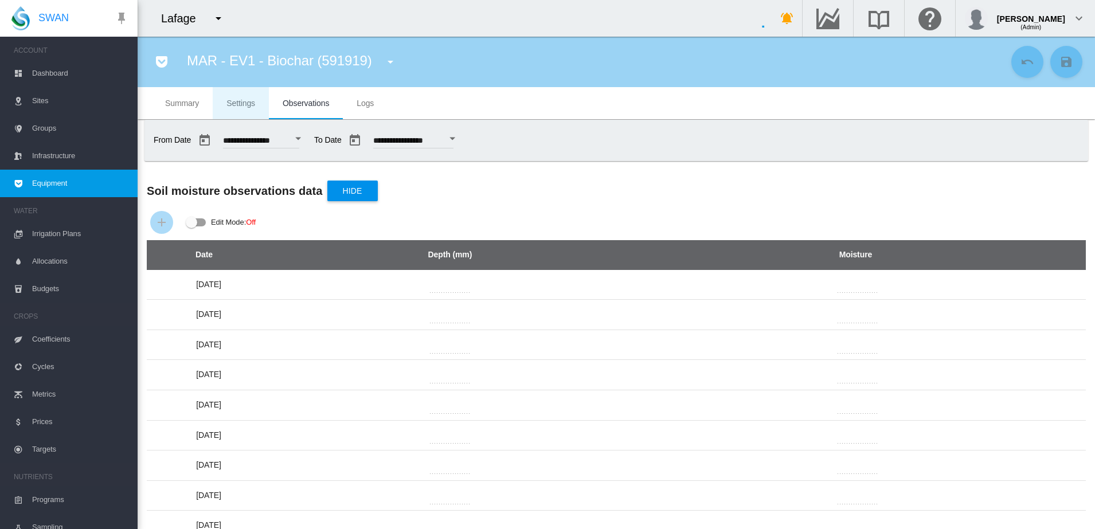
click at [240, 103] on span "Settings" at bounding box center [240, 103] width 29 height 9
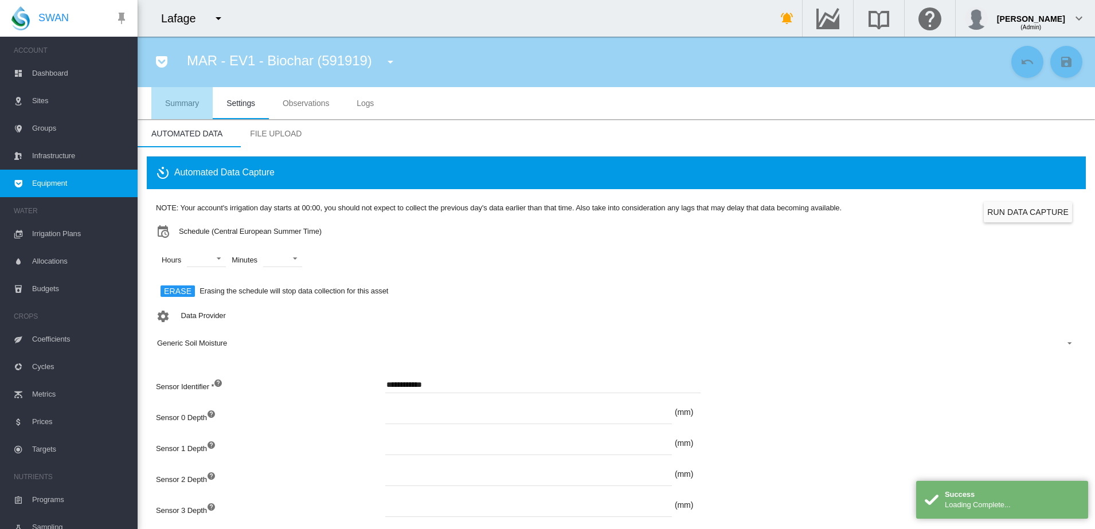
click at [187, 105] on span "Summary" at bounding box center [182, 103] width 34 height 9
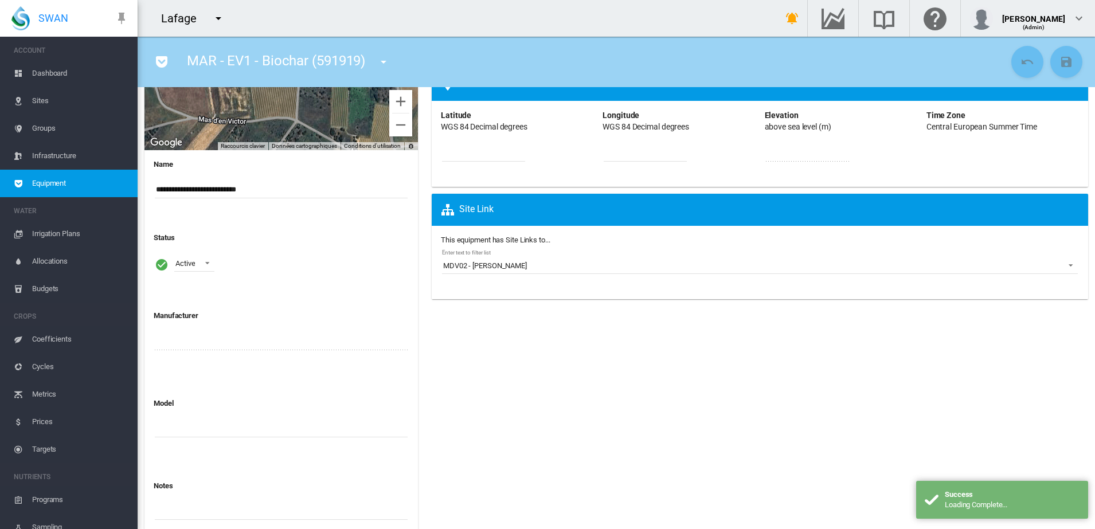
scroll to position [215, 0]
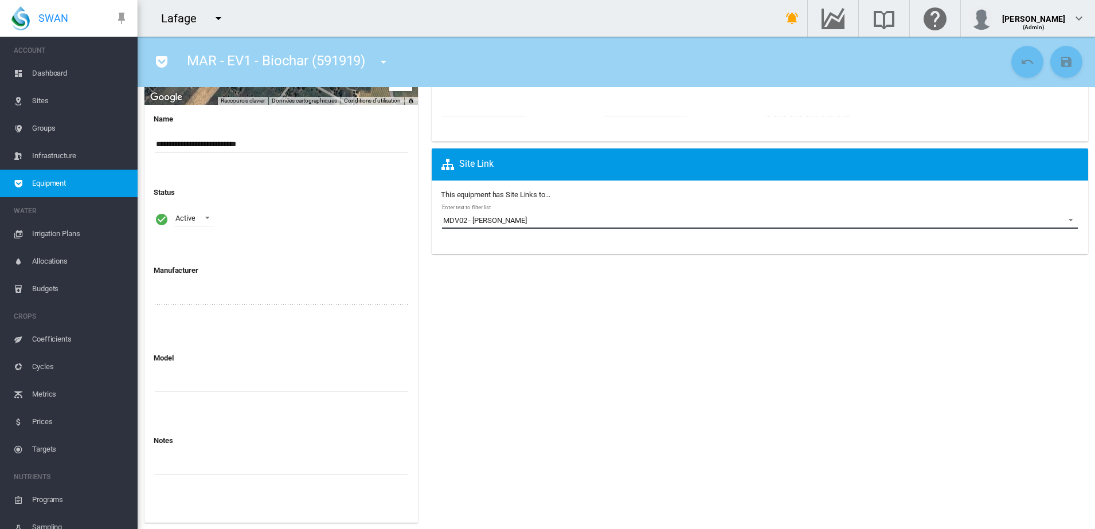
click at [1059, 225] on md-select-value "MDV02 - [PERSON_NAME]" at bounding box center [760, 220] width 636 height 17
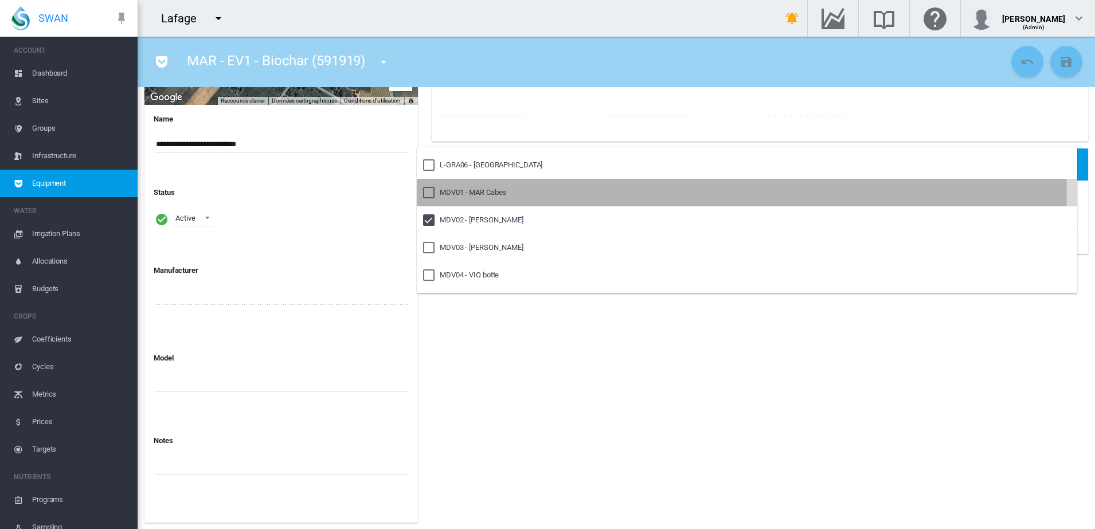
click at [431, 194] on div at bounding box center [428, 192] width 11 height 11
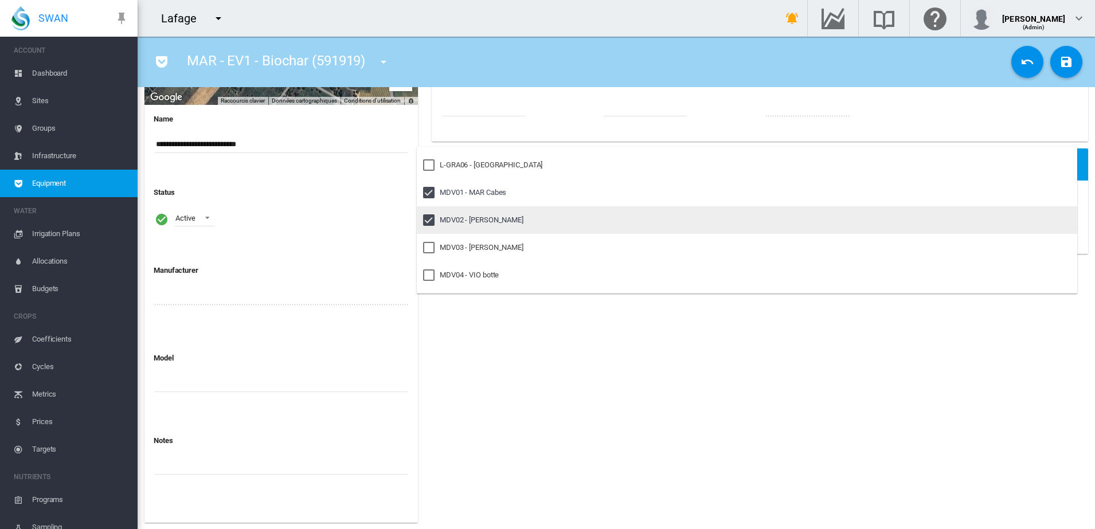
click at [429, 217] on div at bounding box center [428, 219] width 11 height 11
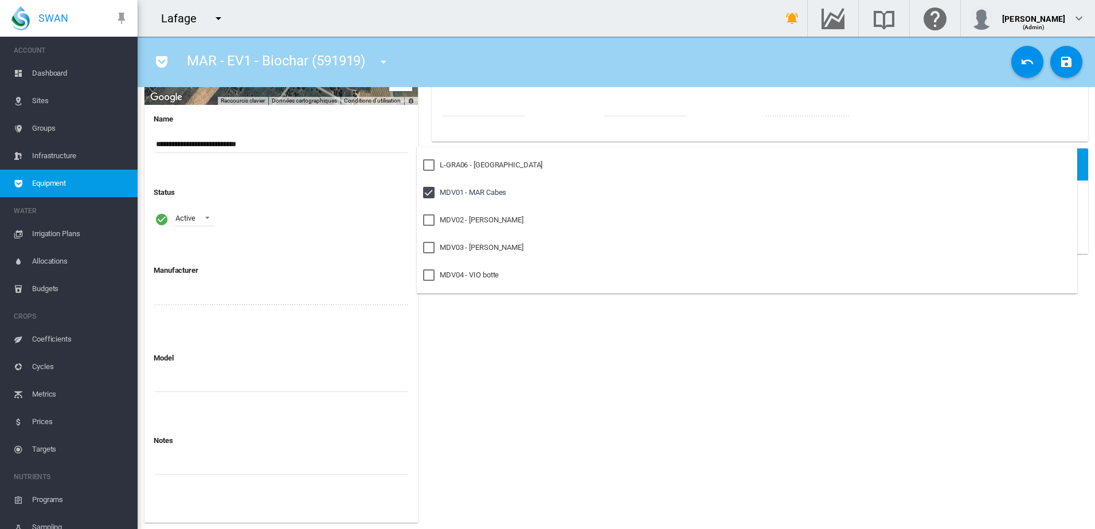
click at [1060, 66] on md-backdrop at bounding box center [547, 264] width 1095 height 529
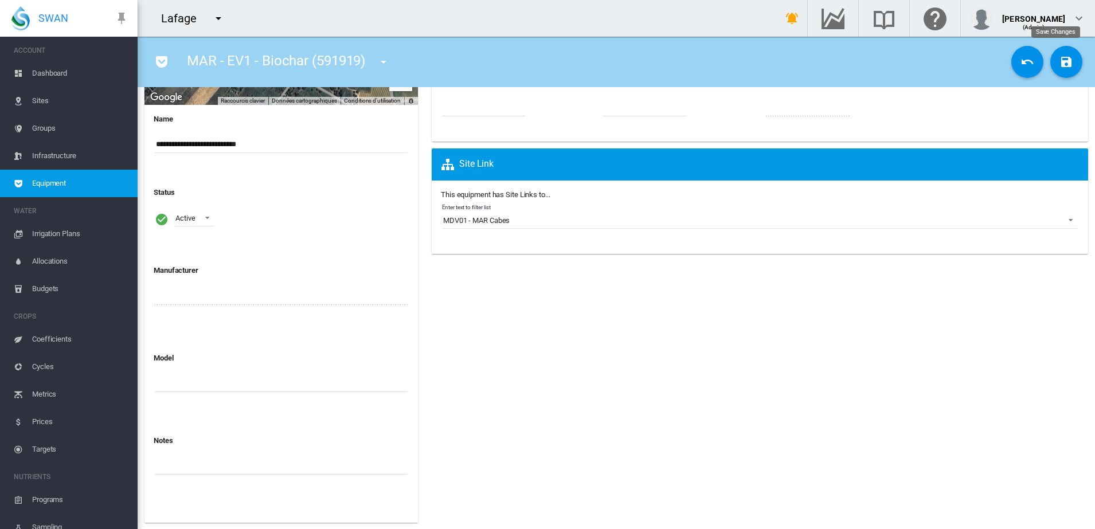
click at [1060, 65] on md-icon "icon-content-save" at bounding box center [1067, 62] width 14 height 14
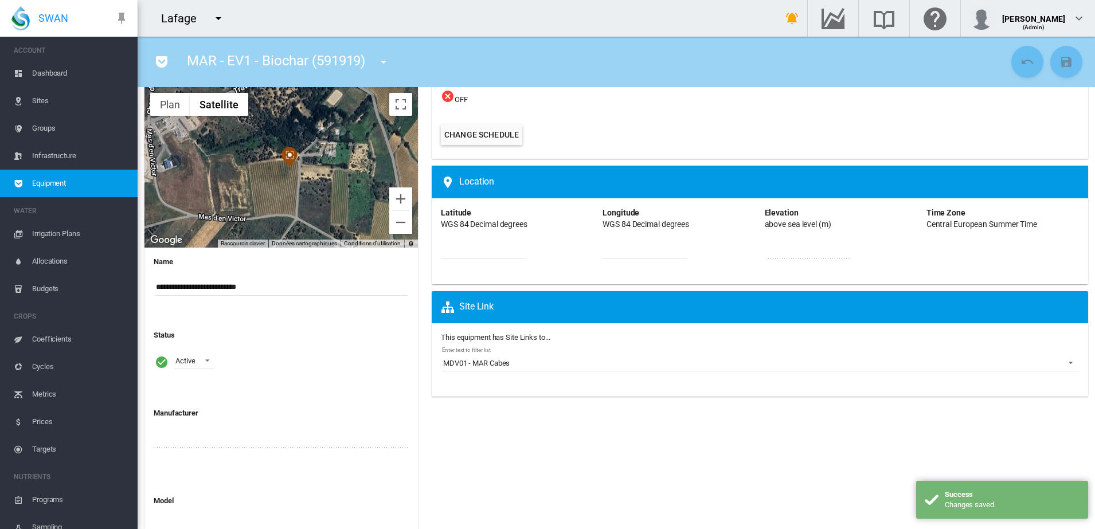
scroll to position [72, 0]
click at [387, 61] on md-icon "icon-menu-down" at bounding box center [384, 62] width 14 height 14
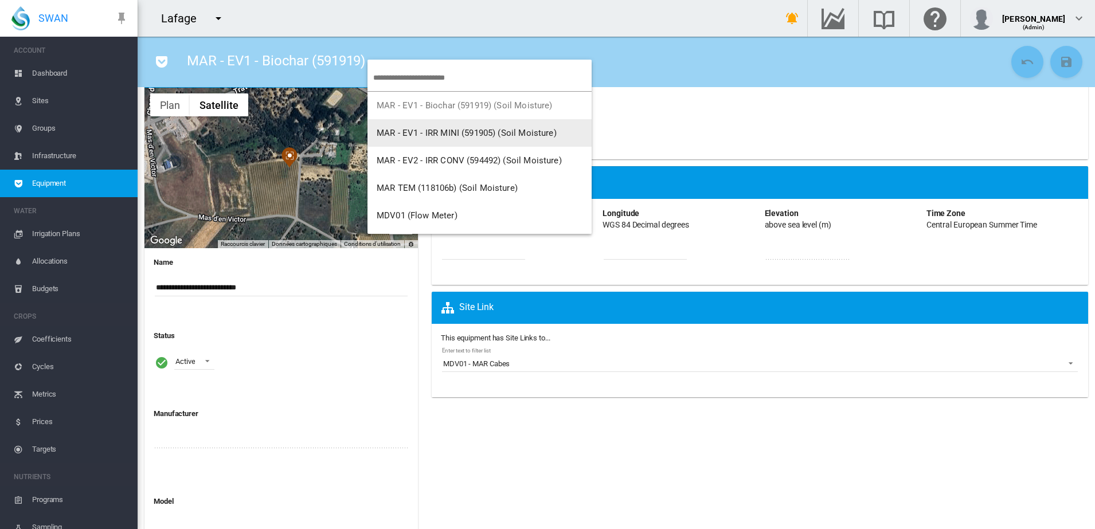
click at [402, 128] on span "MAR - EV1 - IRR MINI (591905) (Soil Moisture)" at bounding box center [467, 133] width 180 height 10
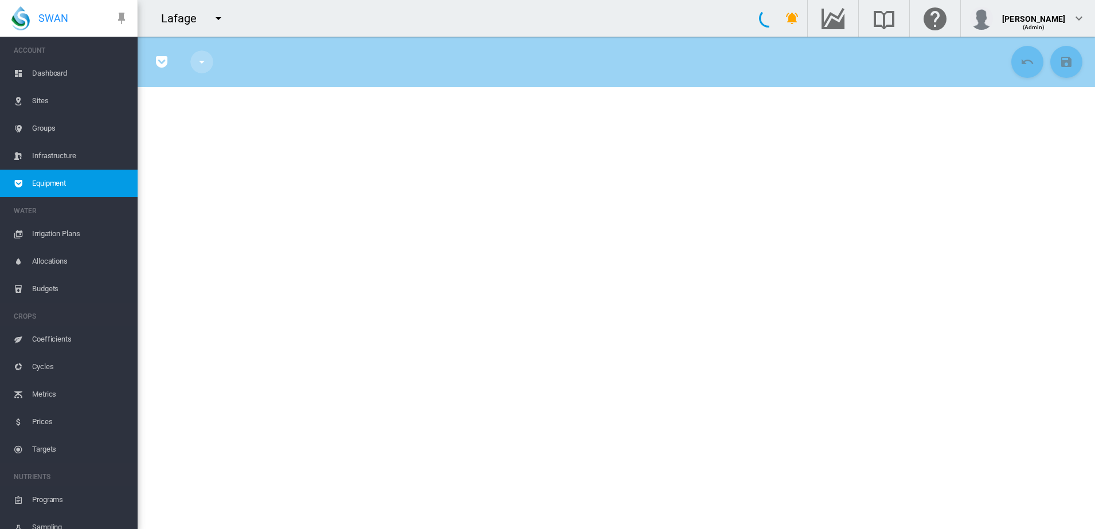
click at [202, 61] on div "MAR - EV1 - Biochar (591919) (Soil Moisture) MAR - EV1 - IRR MINI (591905) (Soi…" at bounding box center [202, 62] width 50 height 32
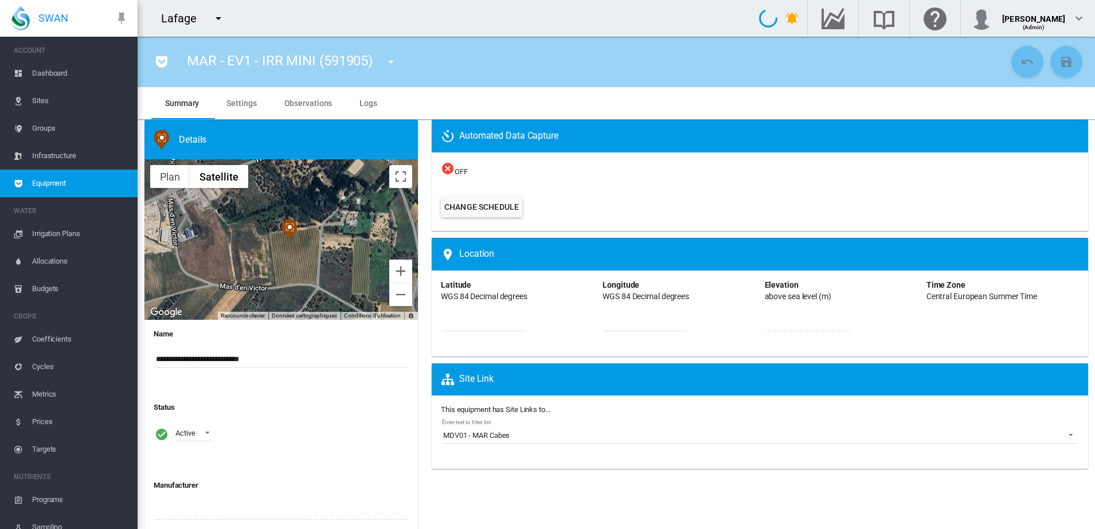
click at [390, 62] on md-icon "icon-menu-down" at bounding box center [391, 62] width 14 height 14
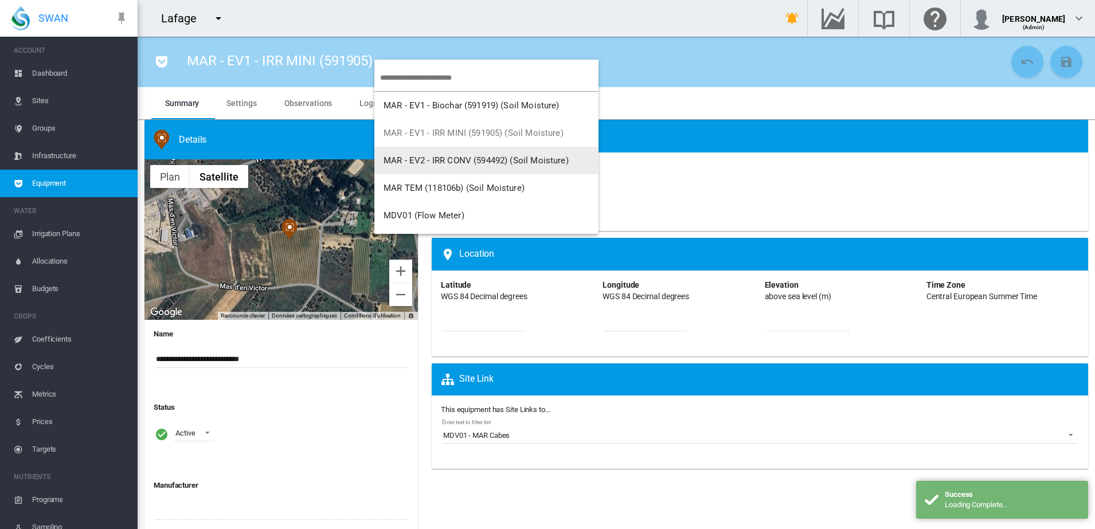
click at [409, 155] on span "MAR - EV2 - IRR CONV (594492) (Soil Moisture)" at bounding box center [476, 160] width 185 height 10
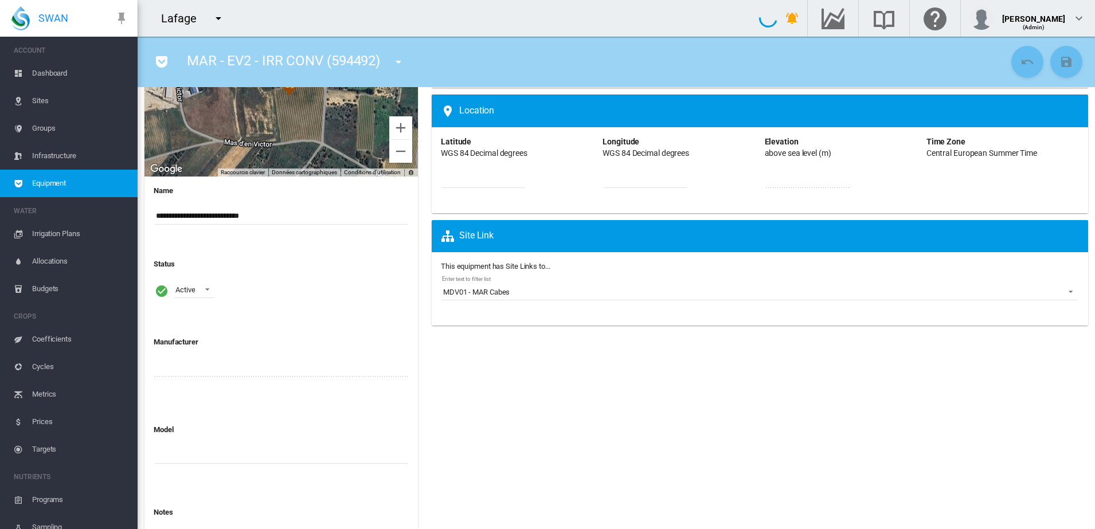
scroll to position [195, 0]
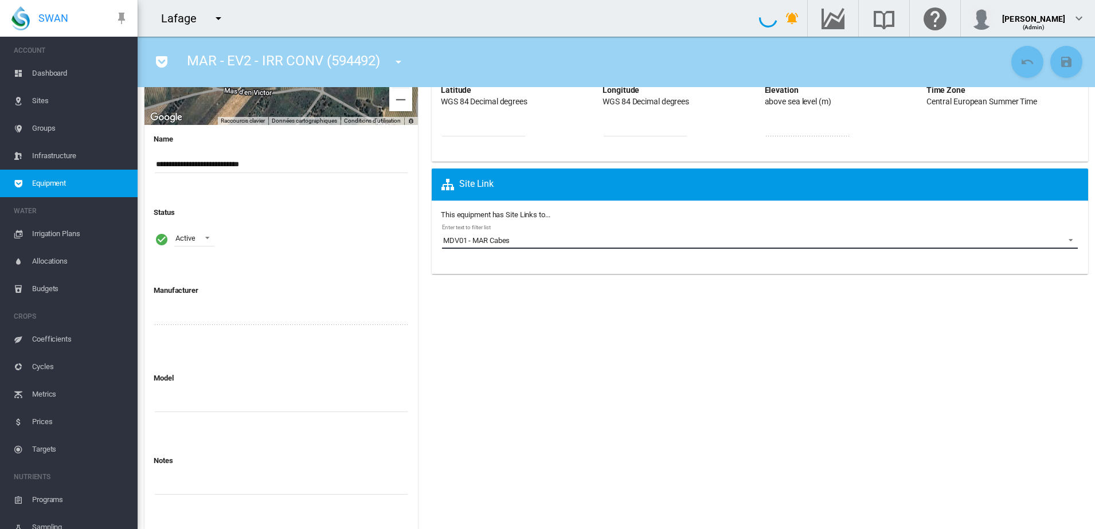
click at [1061, 234] on span "Enter text to filter list: \a MDV01 - MAR Cabes\a" at bounding box center [1068, 239] width 14 height 10
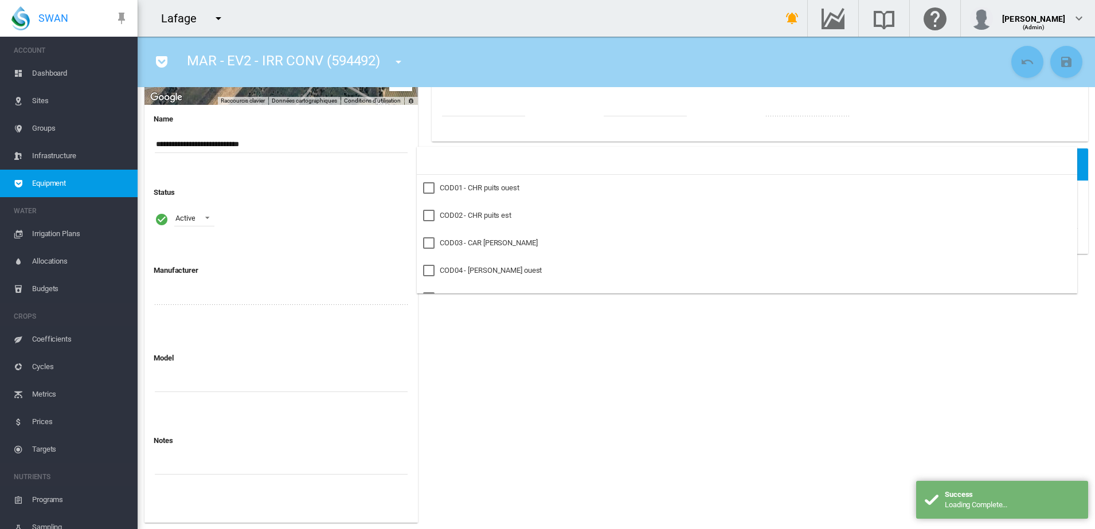
scroll to position [1261, 0]
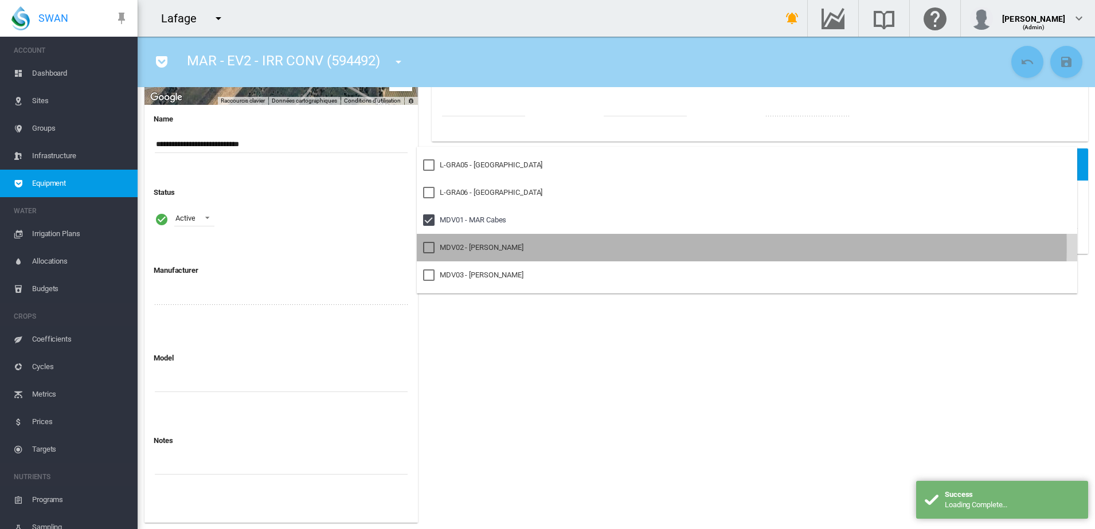
click at [427, 246] on div at bounding box center [428, 247] width 11 height 11
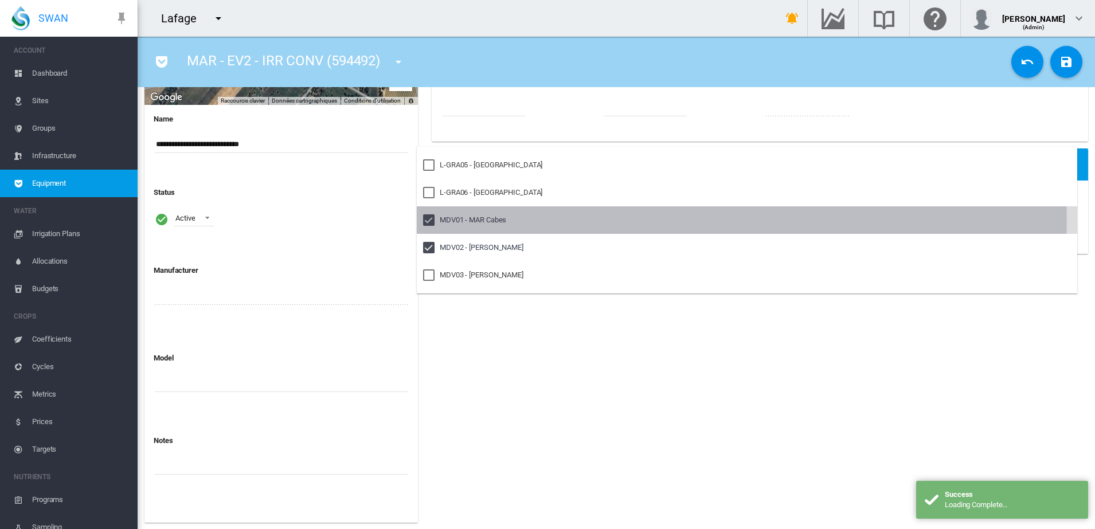
click at [428, 222] on div at bounding box center [428, 219] width 11 height 11
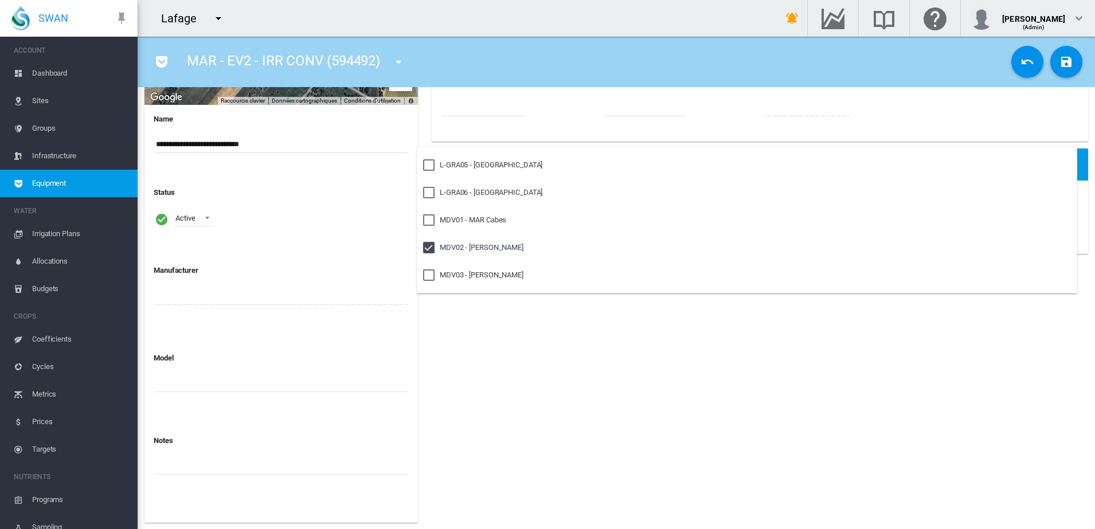
click at [512, 310] on md-backdrop at bounding box center [547, 264] width 1095 height 529
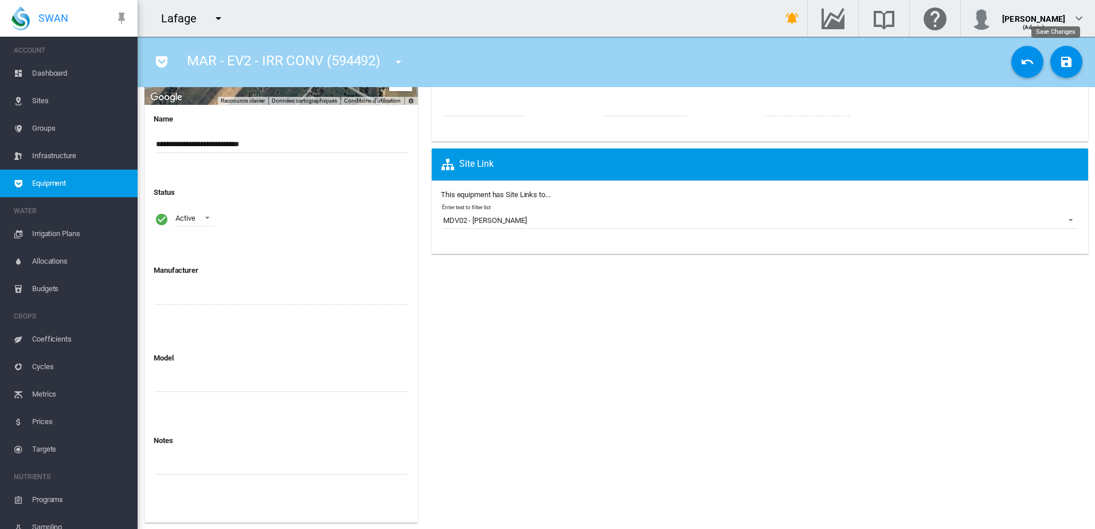
click at [1060, 68] on md-icon "icon-content-save" at bounding box center [1067, 62] width 14 height 14
click at [41, 96] on span "Sites" at bounding box center [80, 101] width 96 height 28
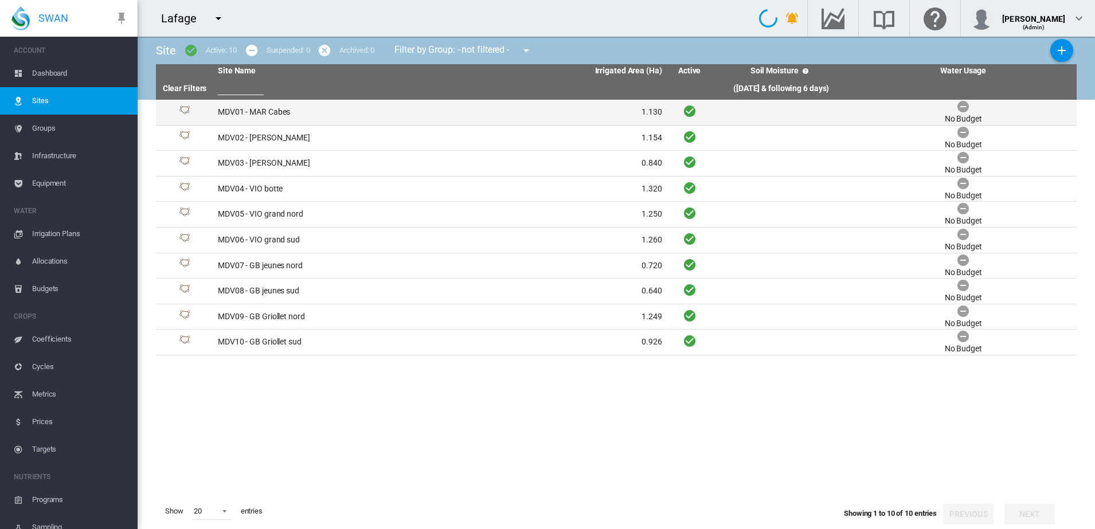
click at [250, 110] on td "MDV01 - MAR Cabes" at bounding box center [326, 112] width 226 height 25
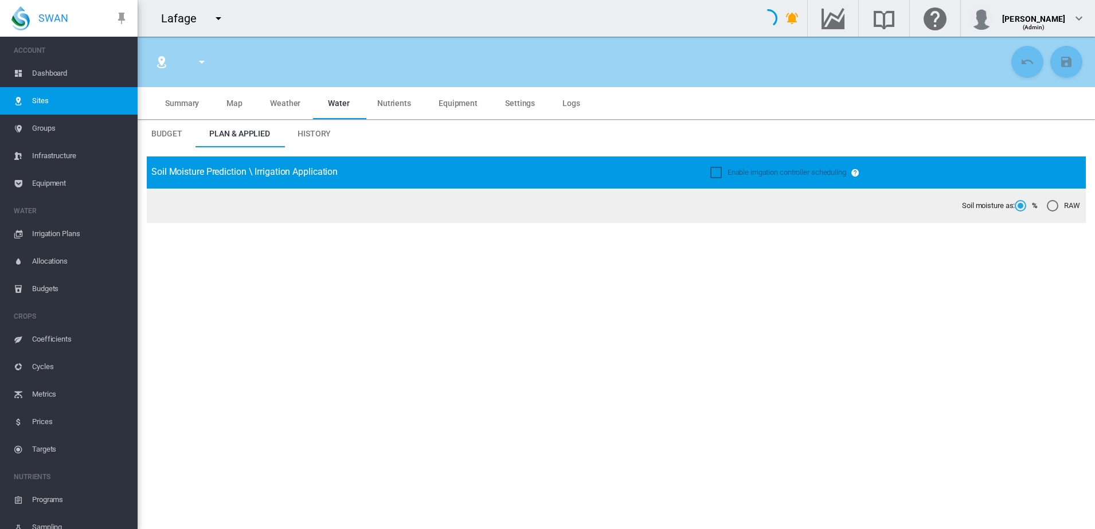
type input "**********"
type input "********"
type input "*******"
type input "**"
type input "*****"
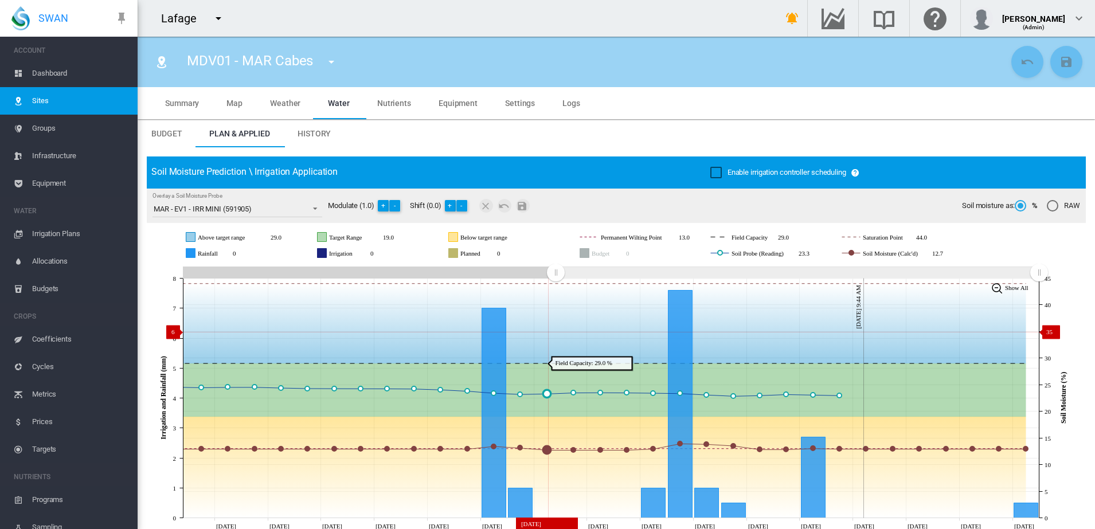
drag, startPoint x: 830, startPoint y: 277, endPoint x: 556, endPoint y: 332, distance: 279.5
click at [556, 332] on icon "JavaScript chart by amCharts 3.21.15 Aug 10 Aug 12 Aug 14 Aug 16 Aug 18 Aug 20 …" at bounding box center [611, 398] width 928 height 269
click at [319, 134] on span "History" at bounding box center [314, 133] width 33 height 9
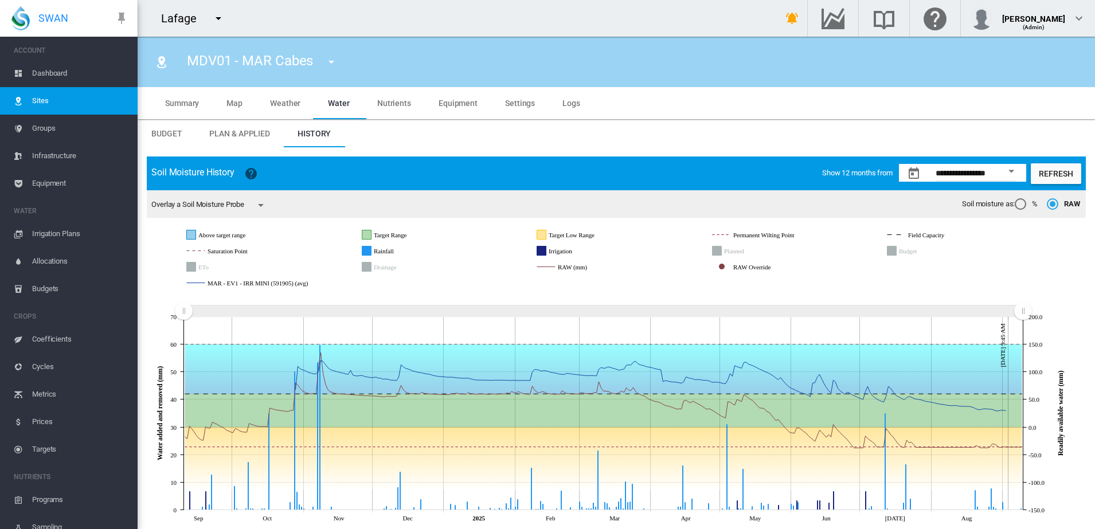
scroll to position [7, 0]
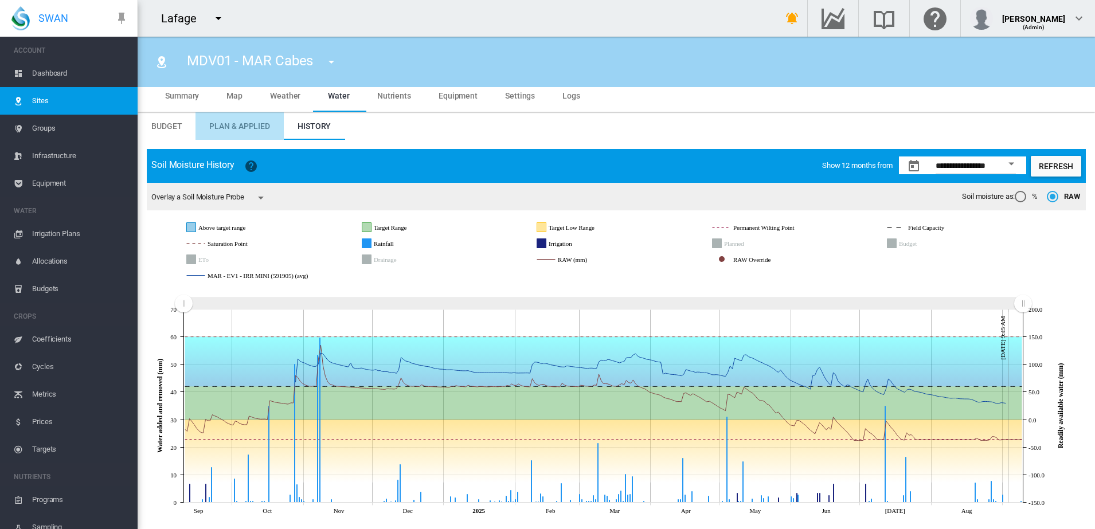
click at [239, 126] on span "Plan & Applied" at bounding box center [239, 126] width 61 height 9
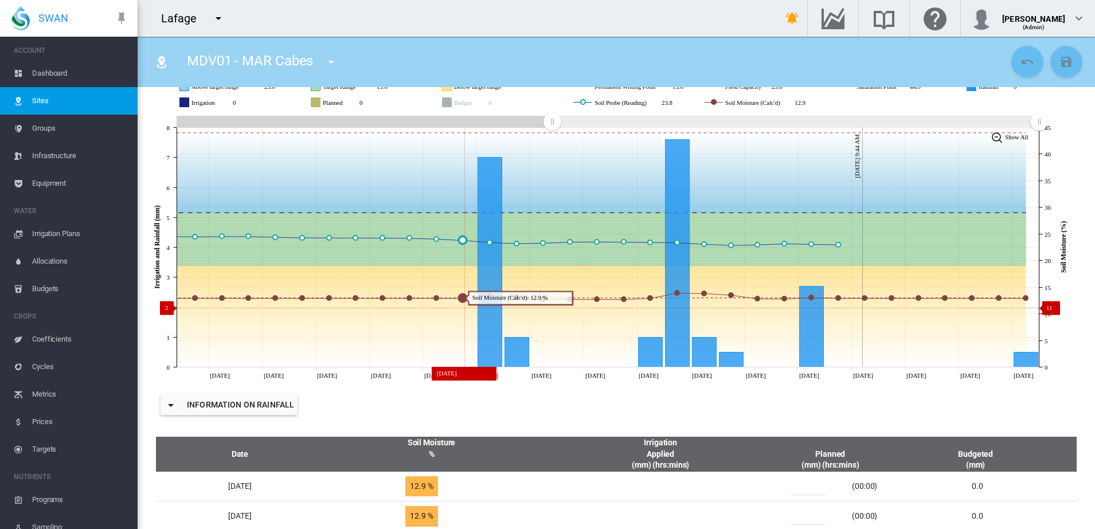
scroll to position [79, 0]
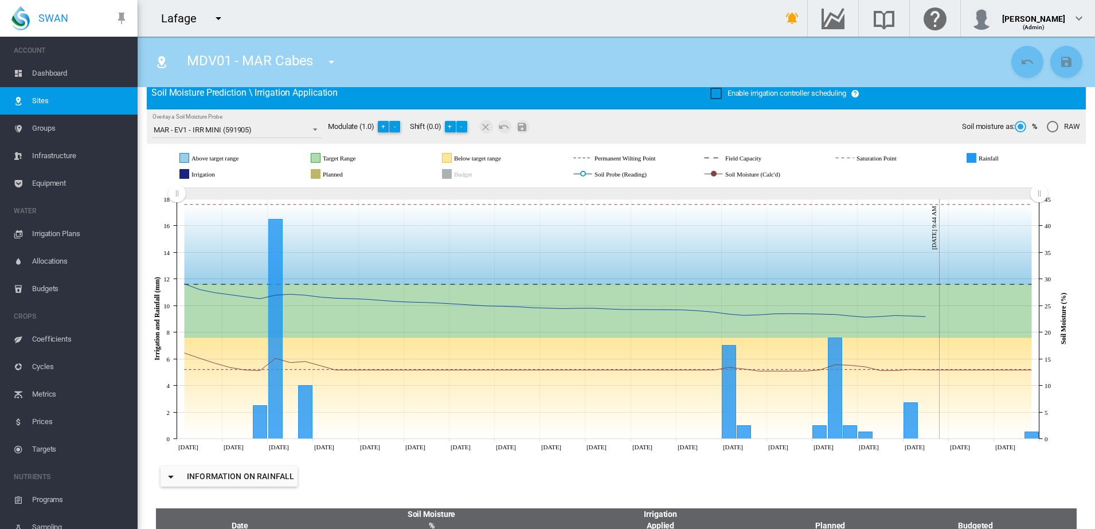
drag, startPoint x: 549, startPoint y: 193, endPoint x: 134, endPoint y: 193, distance: 414.5
click at [134, 193] on div "SWAN ACCOUNT Dashboard Sites Groups Infrastructure Equipment WATER" at bounding box center [547, 264] width 1095 height 529
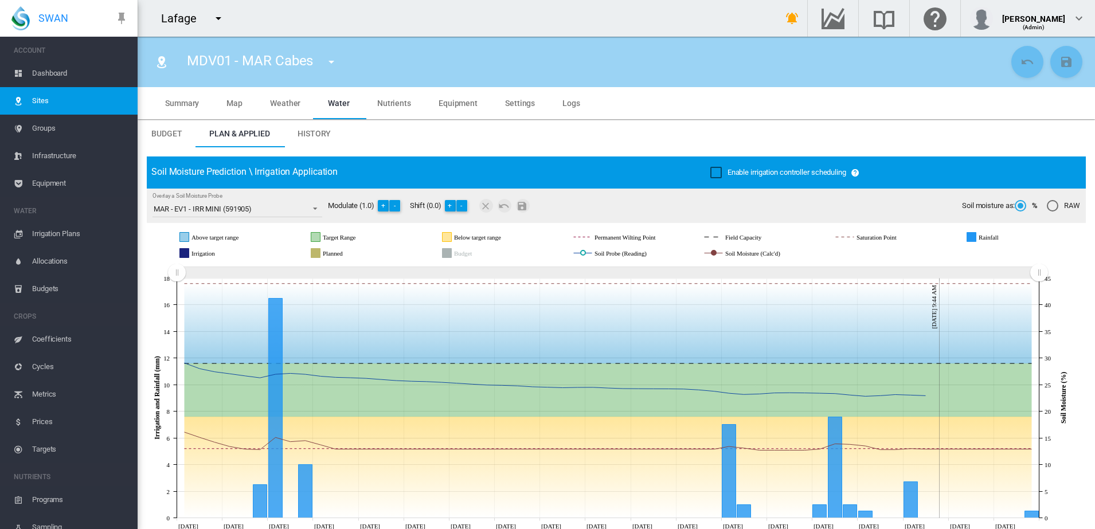
drag, startPoint x: 315, startPoint y: 129, endPoint x: 562, endPoint y: 182, distance: 252.1
click at [315, 129] on span "History" at bounding box center [314, 133] width 33 height 9
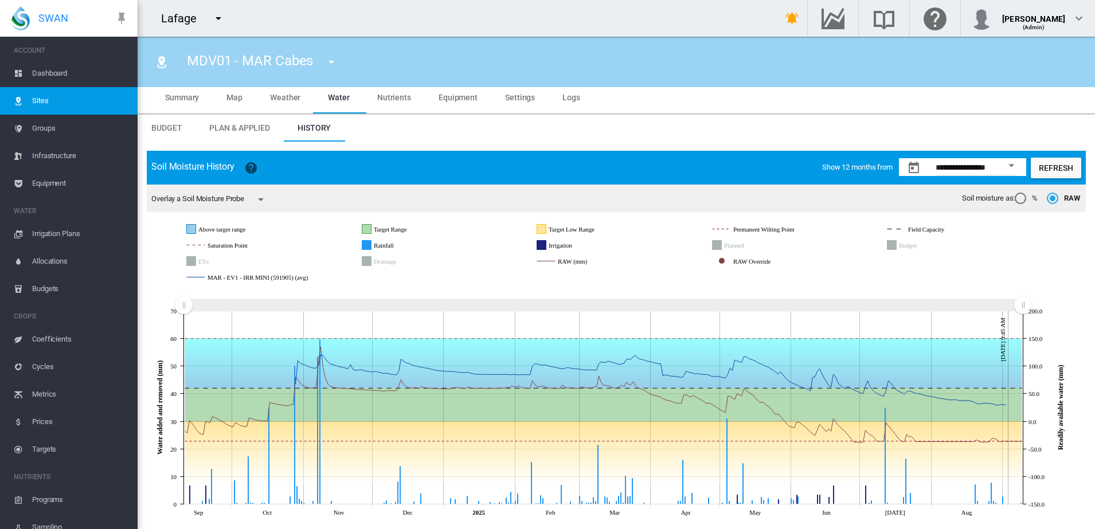
scroll to position [7, 0]
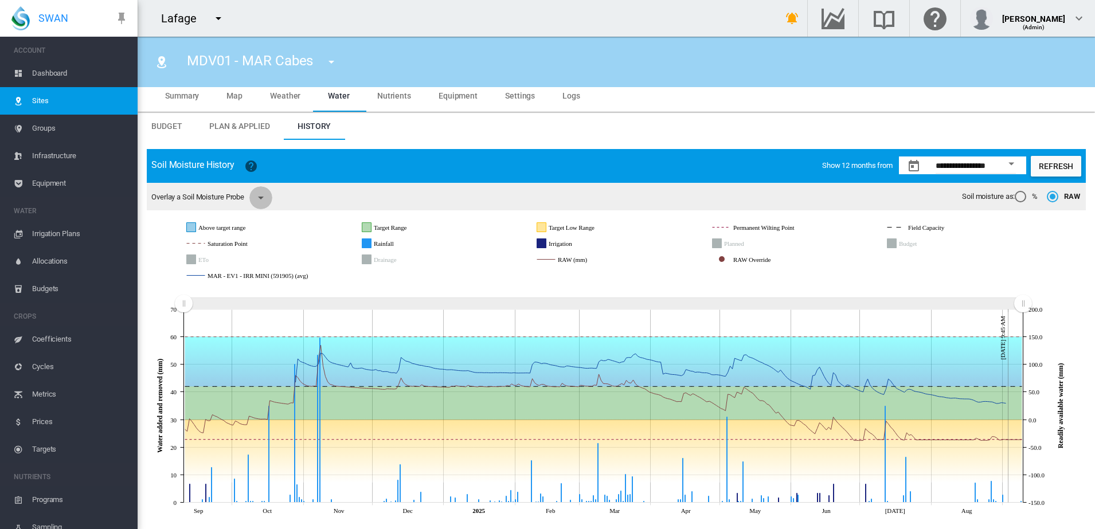
click at [263, 194] on md-icon "icon-menu-down" at bounding box center [261, 198] width 14 height 14
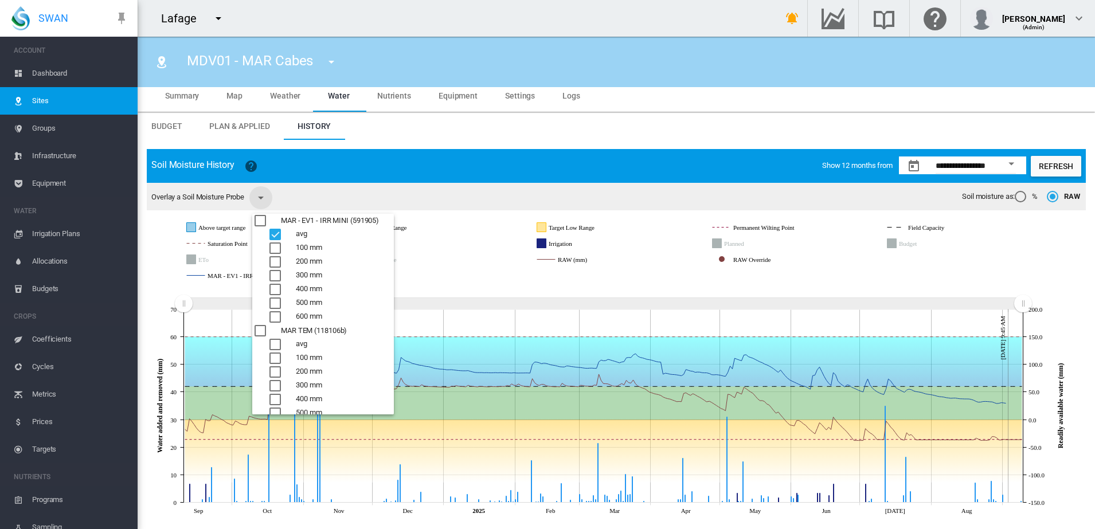
click at [273, 353] on div "100 mm" at bounding box center [274, 358] width 11 height 11
drag, startPoint x: 275, startPoint y: 343, endPoint x: 273, endPoint y: 352, distance: 9.5
click at [275, 343] on div "avg" at bounding box center [274, 344] width 11 height 11
drag, startPoint x: 271, startPoint y: 357, endPoint x: 349, endPoint y: 371, distance: 79.2
click at [271, 359] on div "100 mm" at bounding box center [274, 358] width 11 height 11
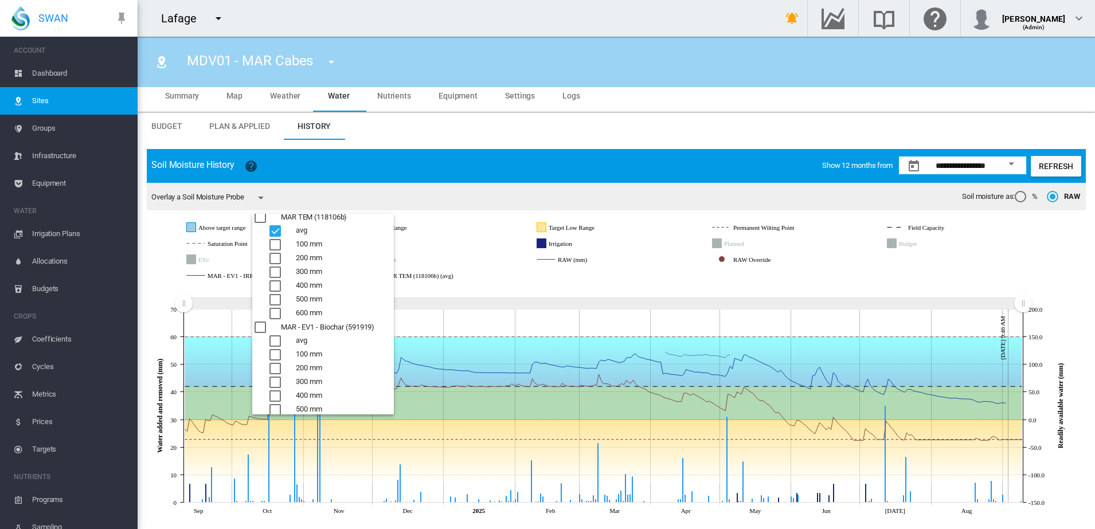
scroll to position [135, 0]
drag, startPoint x: 275, startPoint y: 319, endPoint x: 345, endPoint y: 336, distance: 71.9
click at [275, 319] on div "avg" at bounding box center [274, 319] width 11 height 11
click at [468, 288] on md-backdrop at bounding box center [547, 264] width 1095 height 529
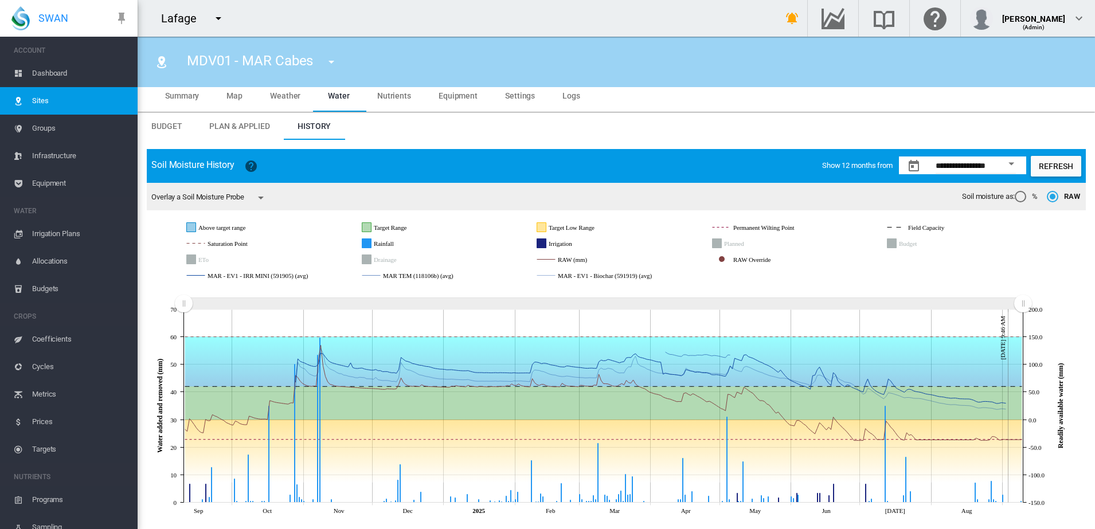
click at [1015, 194] on div "%" at bounding box center [1020, 196] width 11 height 11
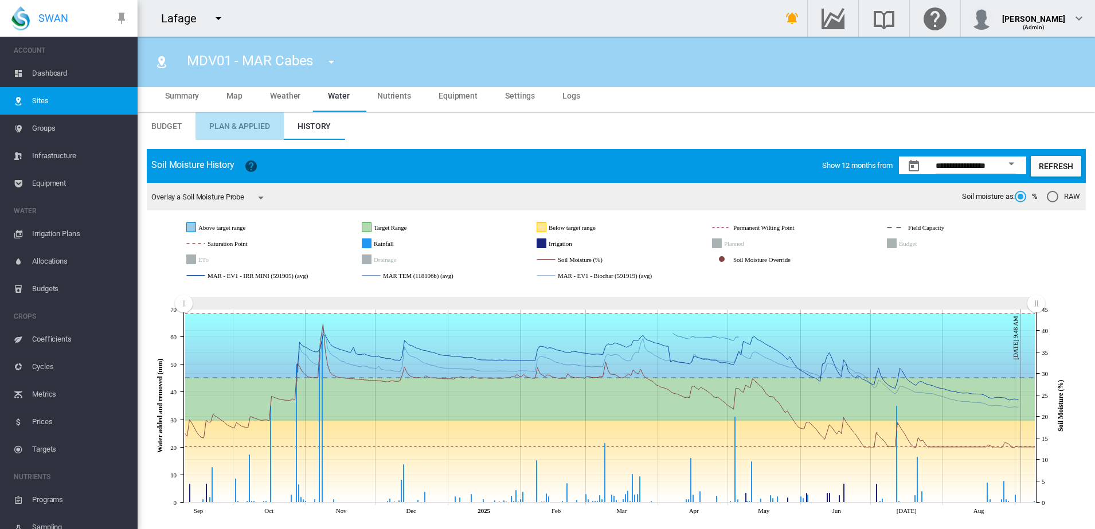
click at [226, 124] on span "Plan & Applied" at bounding box center [239, 126] width 61 height 9
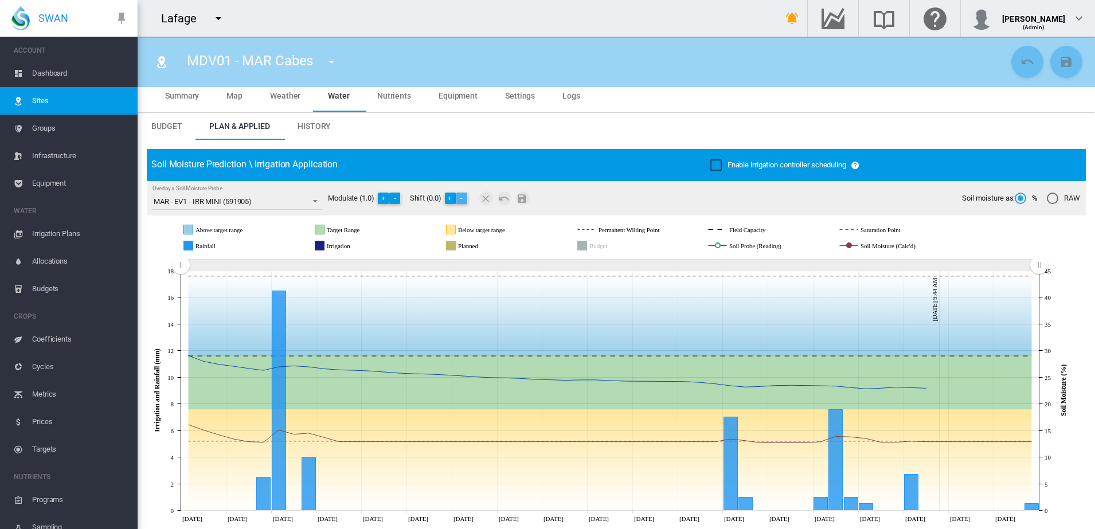
click at [466, 201] on button "-" at bounding box center [461, 198] width 11 height 11
click at [466, 201] on button "-" at bounding box center [463, 198] width 11 height 11
click at [466, 200] on button "-" at bounding box center [463, 198] width 11 height 11
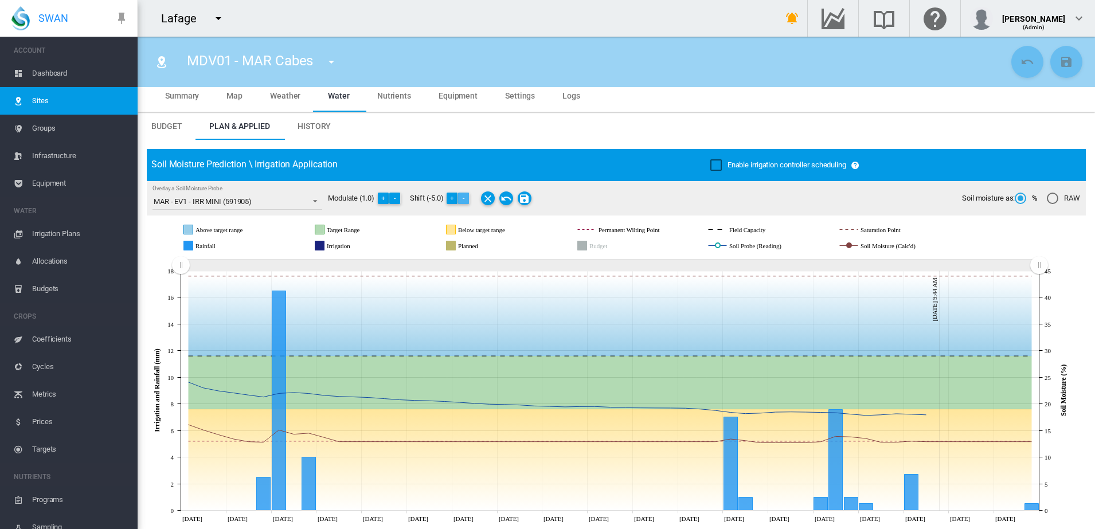
click at [466, 200] on button "-" at bounding box center [463, 198] width 11 height 11
click at [525, 199] on md-icon "Save Changes" at bounding box center [525, 198] width 14 height 14
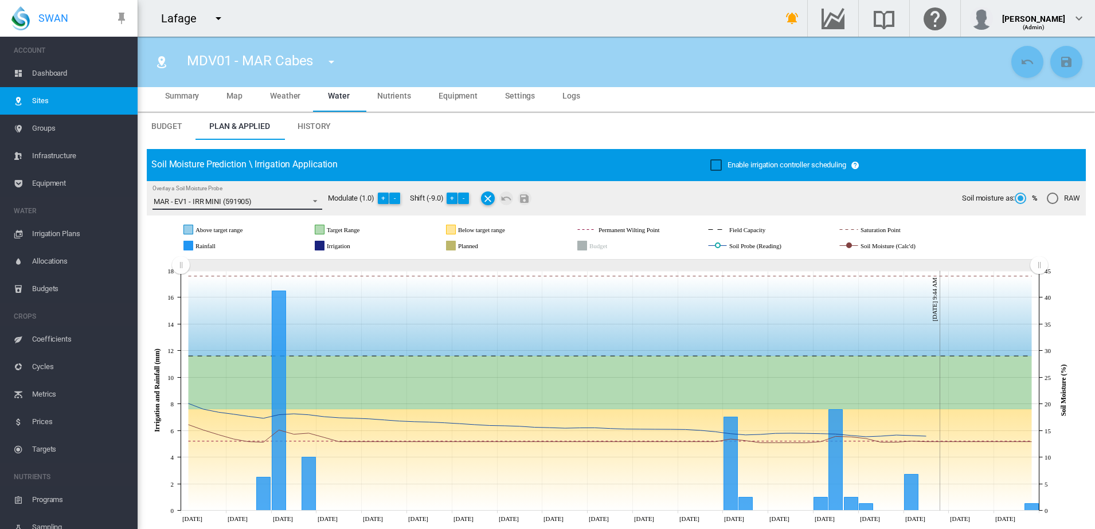
click at [307, 202] on span "Overlay a Soil Moisture Probe: \a MAR - EV1 - IRR MINI (591905)\a" at bounding box center [312, 200] width 14 height 10
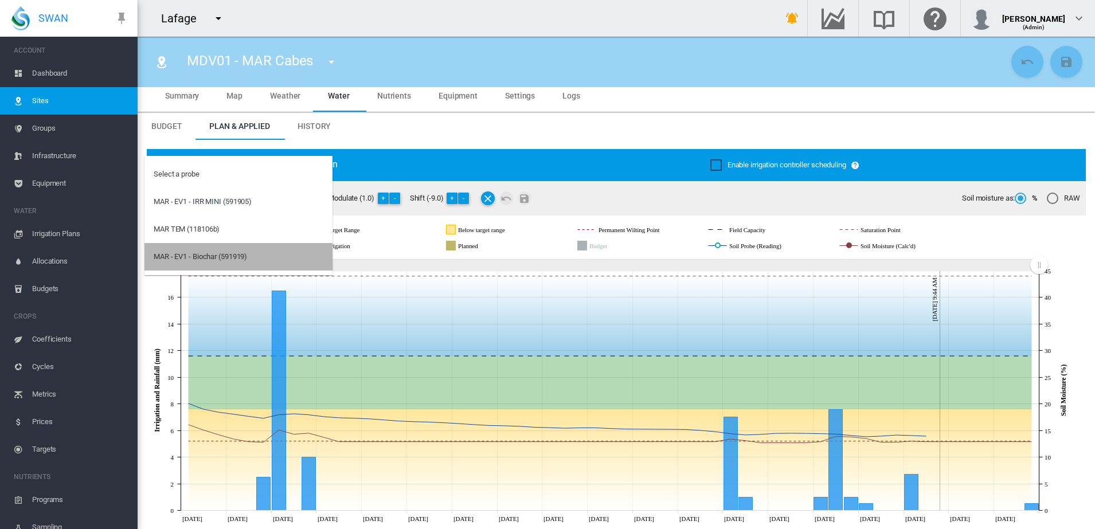
click at [267, 255] on md-option "MAR - EV1 - Biochar (591919)" at bounding box center [238, 257] width 188 height 28
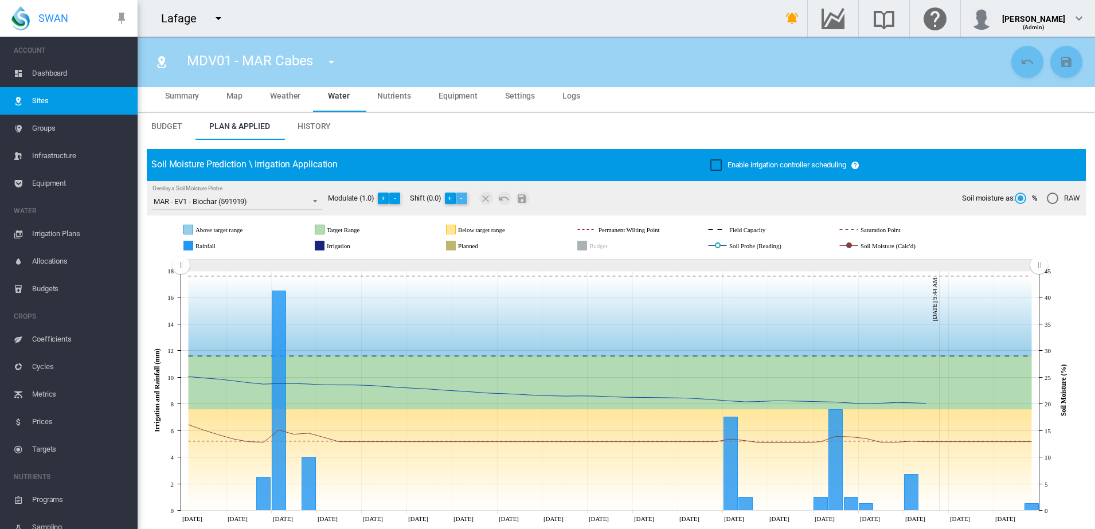
click at [463, 198] on button "-" at bounding box center [461, 198] width 11 height 11
click at [463, 197] on button "-" at bounding box center [463, 198] width 11 height 11
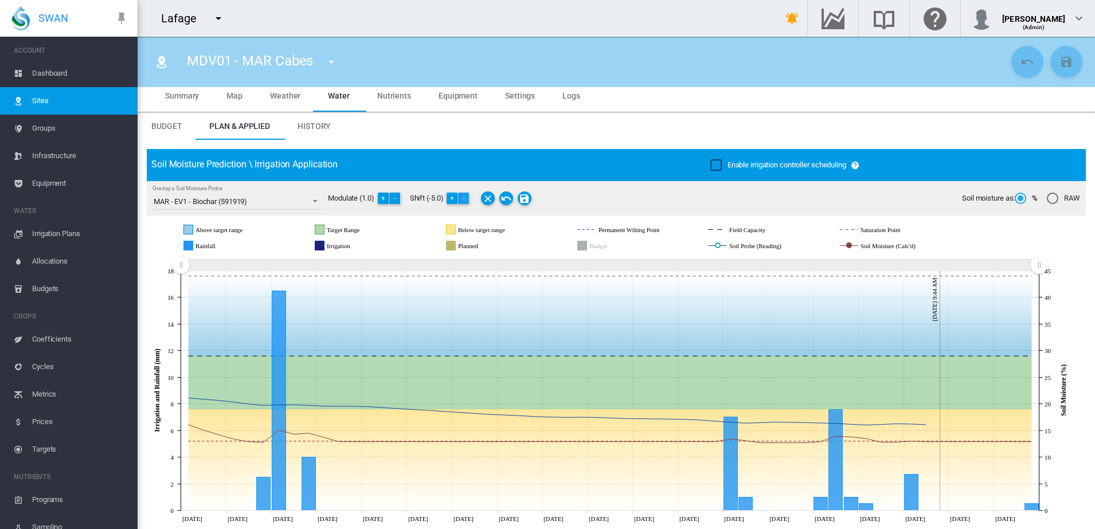
click at [464, 197] on button "-" at bounding box center [463, 198] width 11 height 11
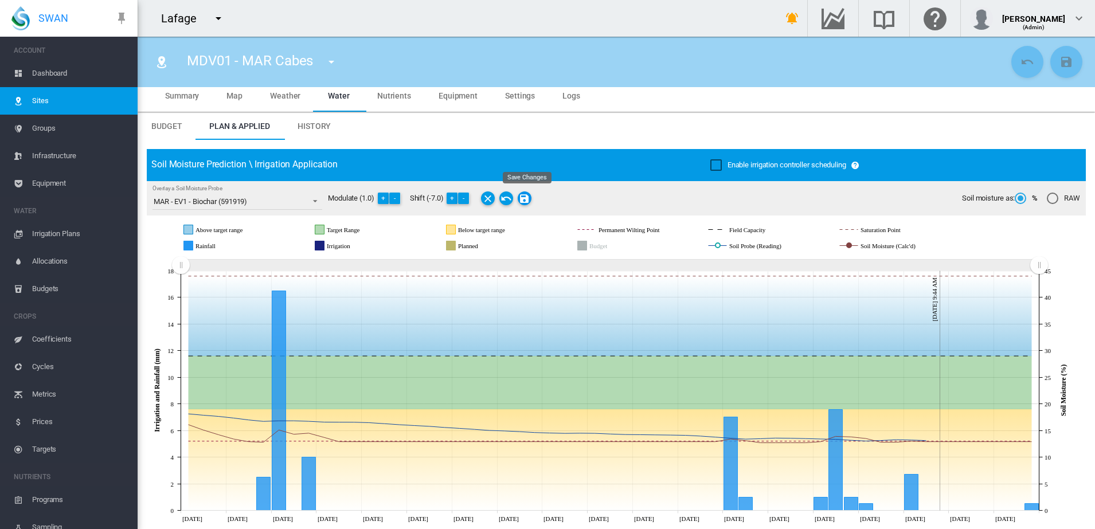
click at [526, 196] on md-icon "Save Changes" at bounding box center [525, 198] width 14 height 14
click at [314, 123] on span "History" at bounding box center [314, 126] width 33 height 9
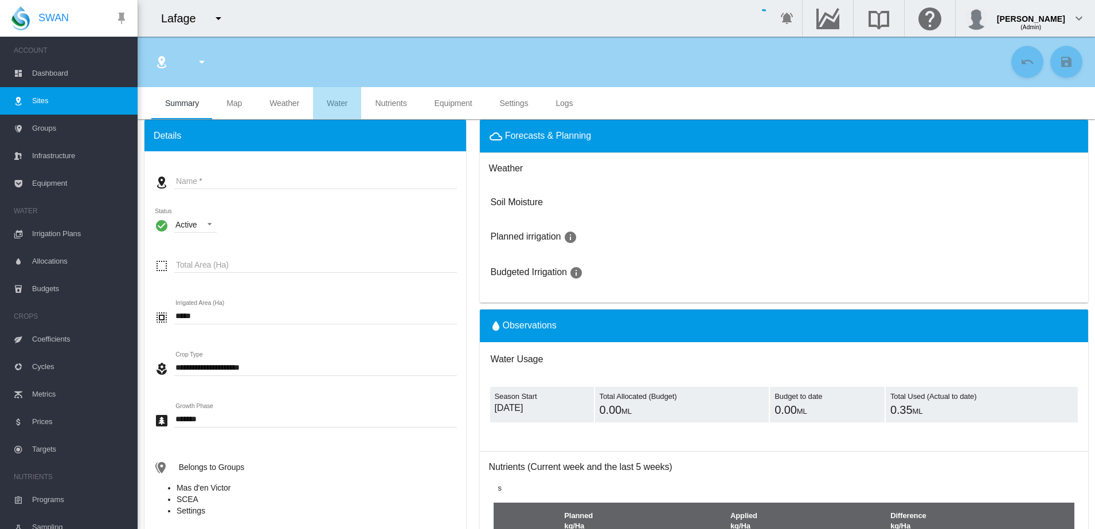
click at [330, 99] on span "Water" at bounding box center [337, 103] width 21 height 9
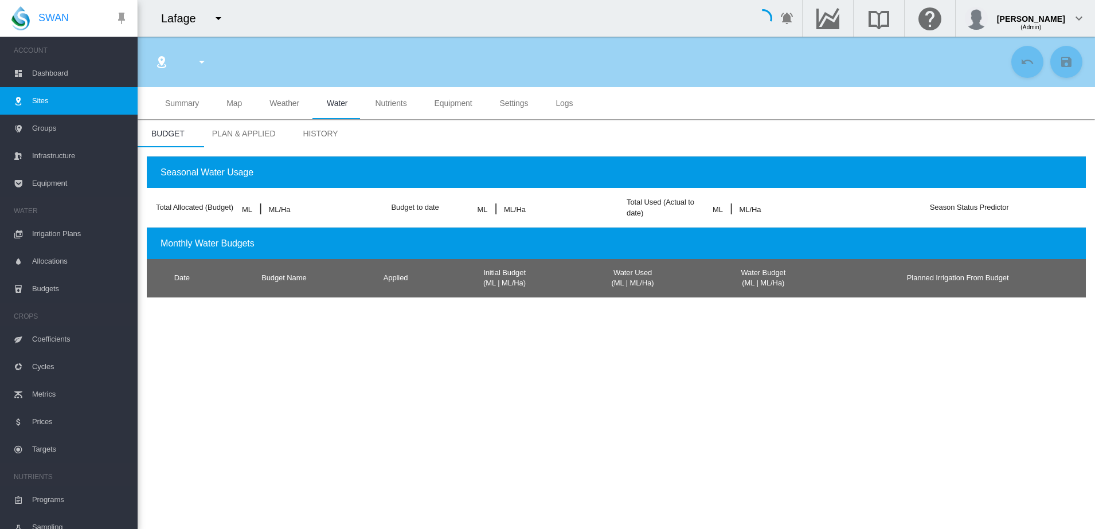
type input "**********"
type input "********"
type input "*******"
type input "**"
type input "*****"
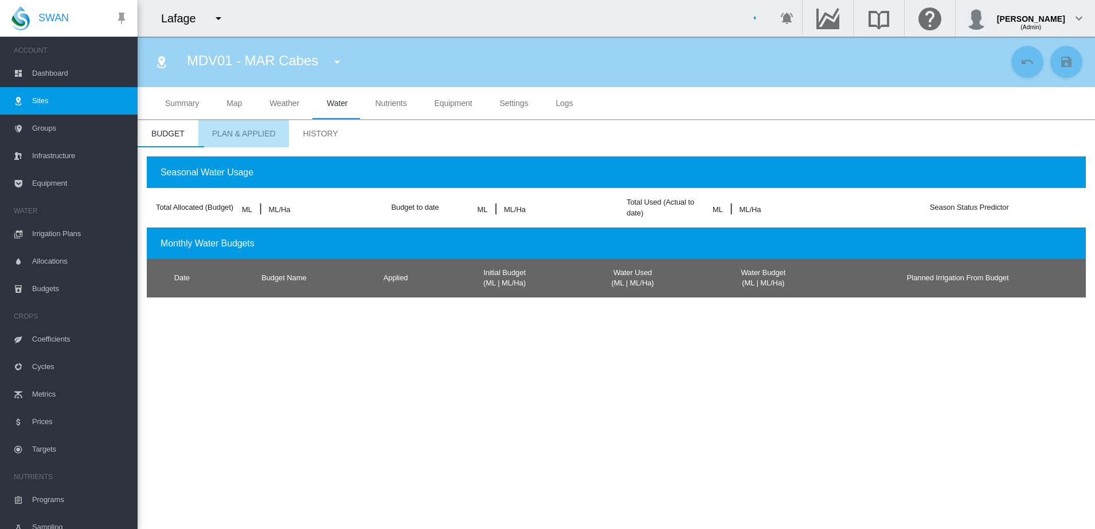
click at [253, 131] on span "Plan & Applied" at bounding box center [244, 133] width 64 height 9
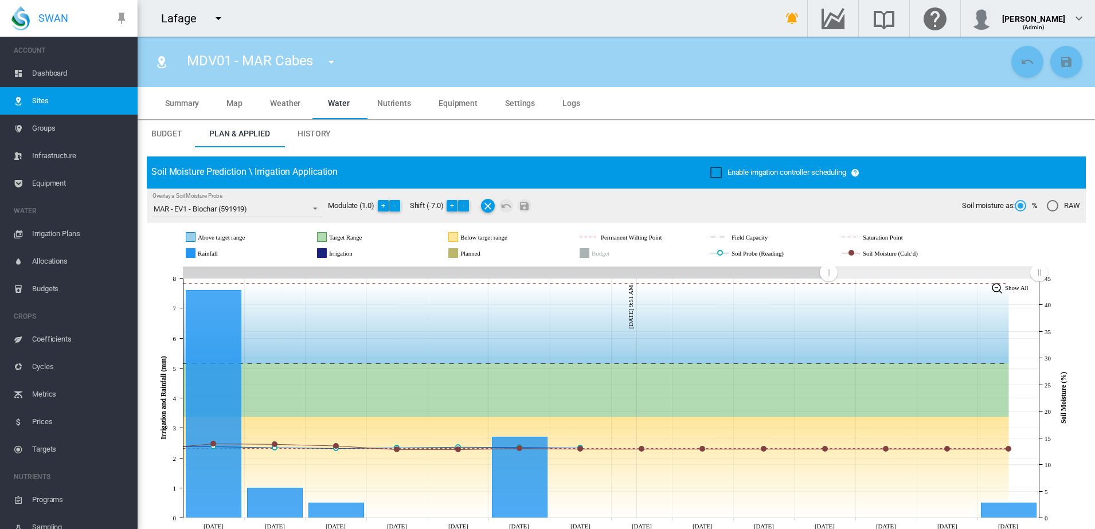
click at [311, 127] on md-tab-item "History" at bounding box center [314, 134] width 61 height 28
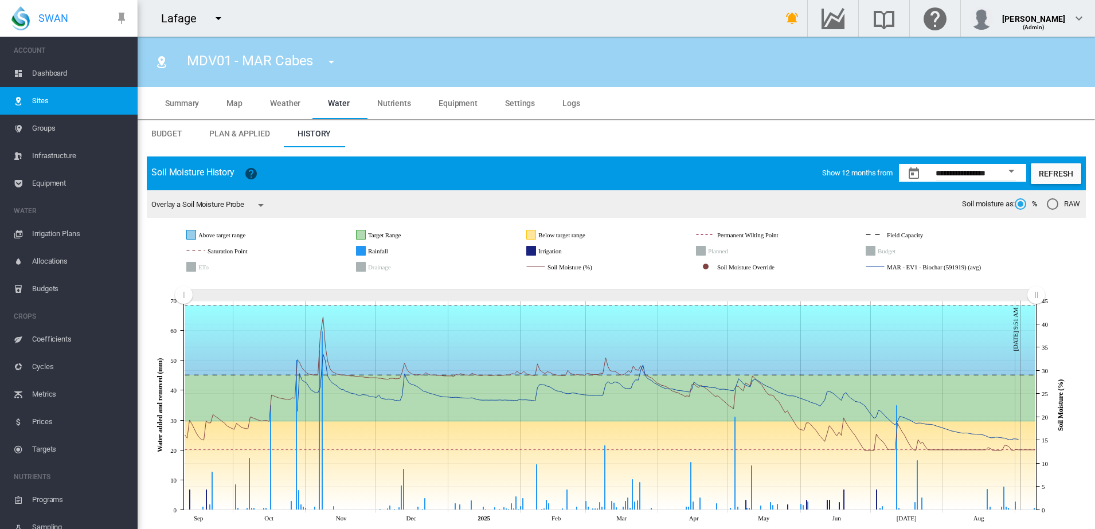
click at [263, 205] on md-icon "icon-menu-down" at bounding box center [261, 205] width 14 height 14
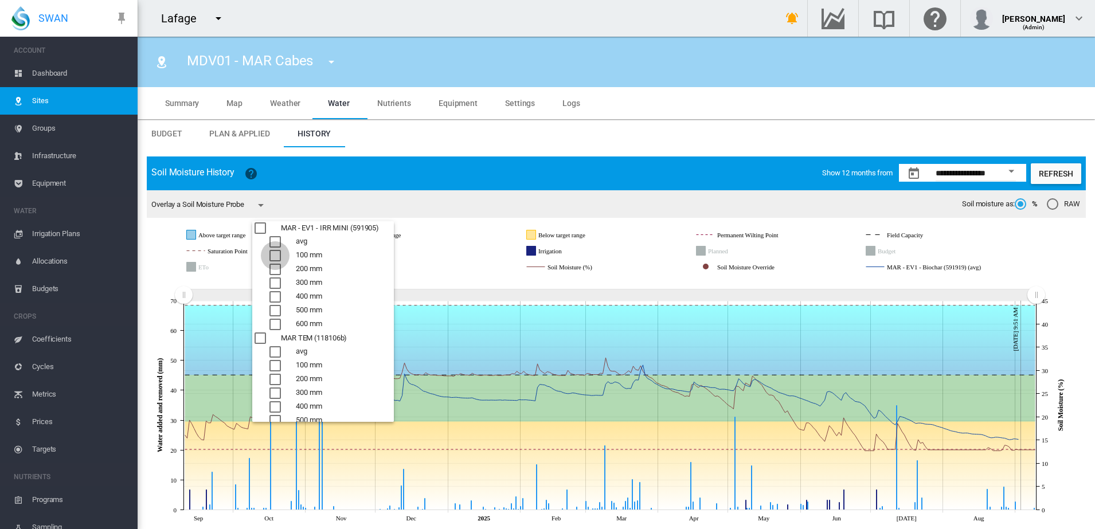
click at [273, 250] on div "100 mm" at bounding box center [274, 255] width 11 height 11
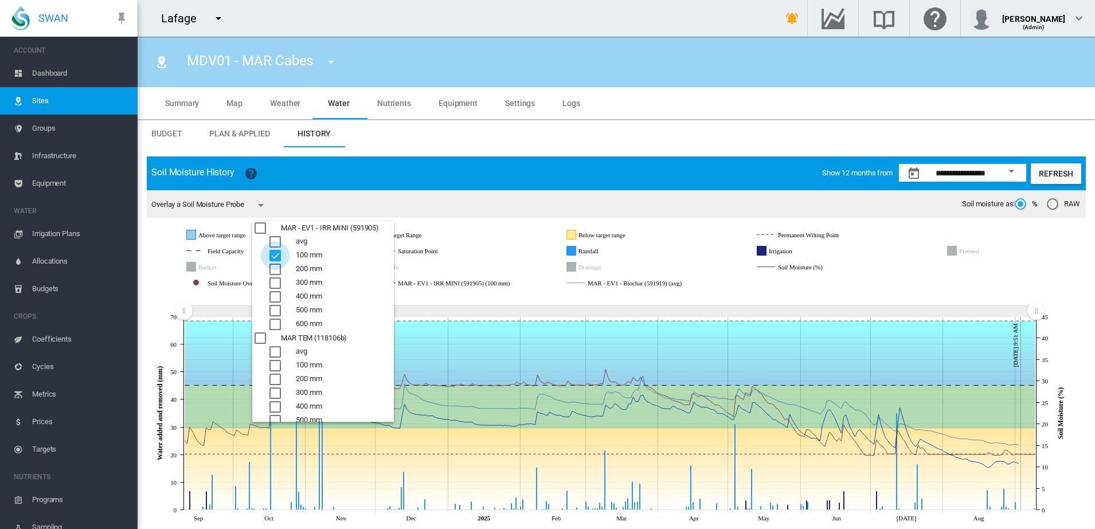
click at [276, 253] on div "100 mm" at bounding box center [274, 255] width 11 height 11
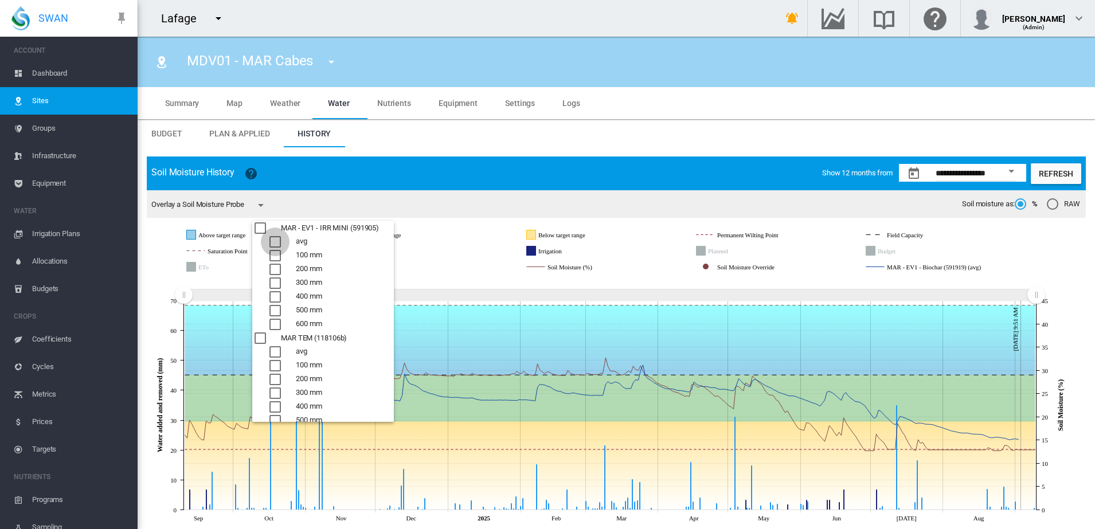
click at [276, 243] on div "avg" at bounding box center [274, 241] width 11 height 11
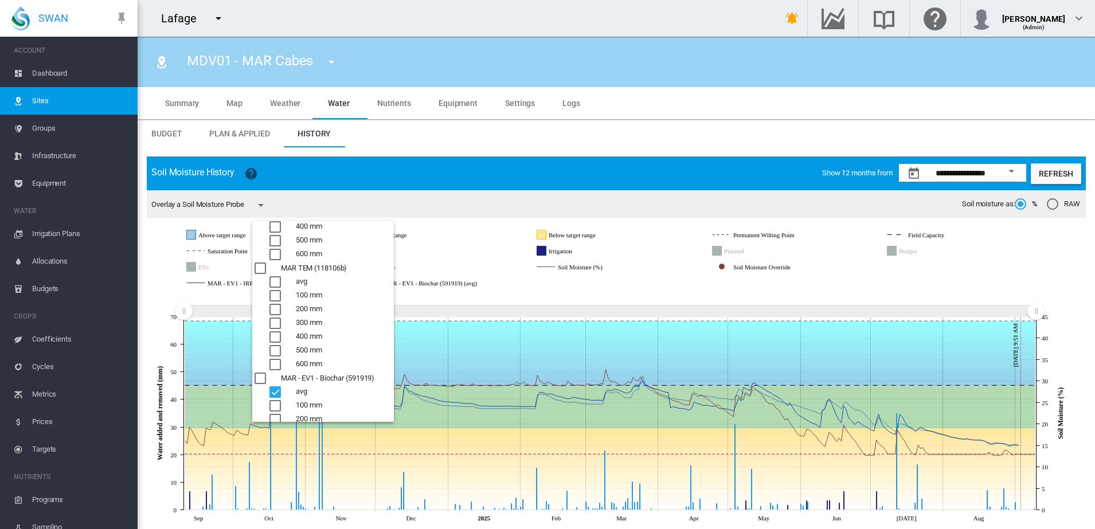
scroll to position [72, 0]
click at [451, 261] on md-backdrop at bounding box center [547, 264] width 1095 height 529
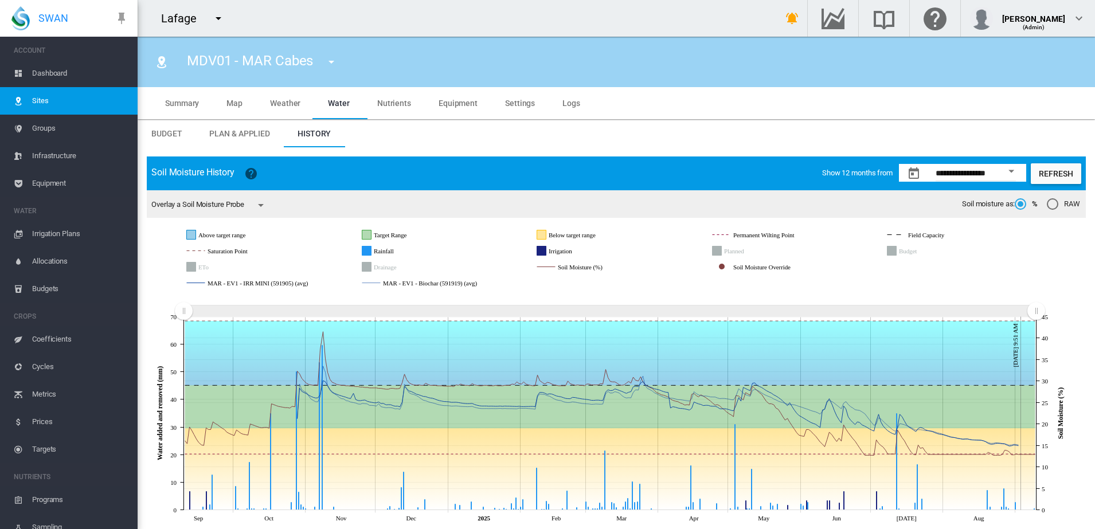
drag, startPoint x: 511, startPoint y: 99, endPoint x: 354, endPoint y: 142, distance: 162.9
click at [511, 99] on span "Settings" at bounding box center [520, 103] width 30 height 9
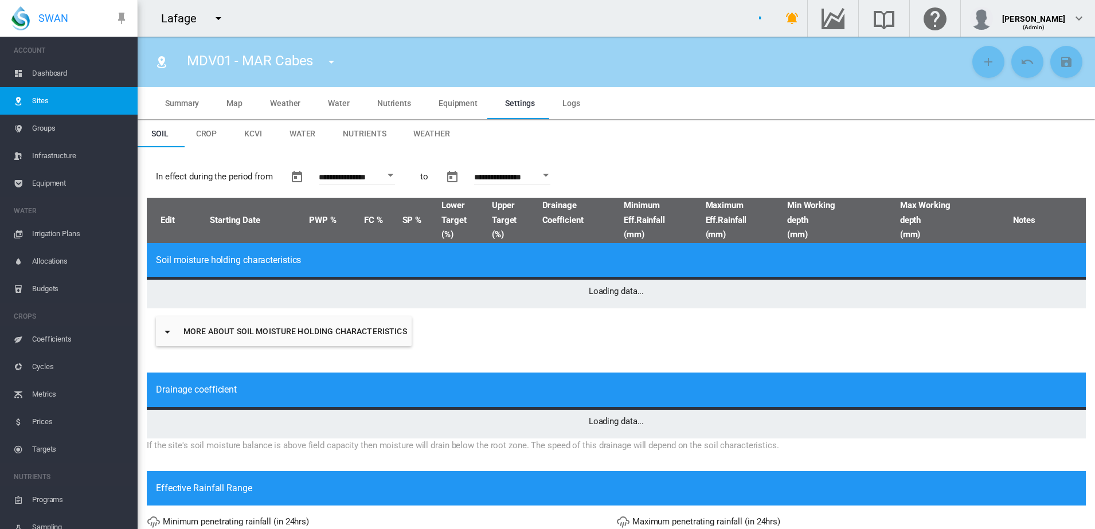
drag, startPoint x: 204, startPoint y: 130, endPoint x: 213, endPoint y: 132, distance: 10.0
click at [204, 130] on span "Crop" at bounding box center [206, 133] width 21 height 9
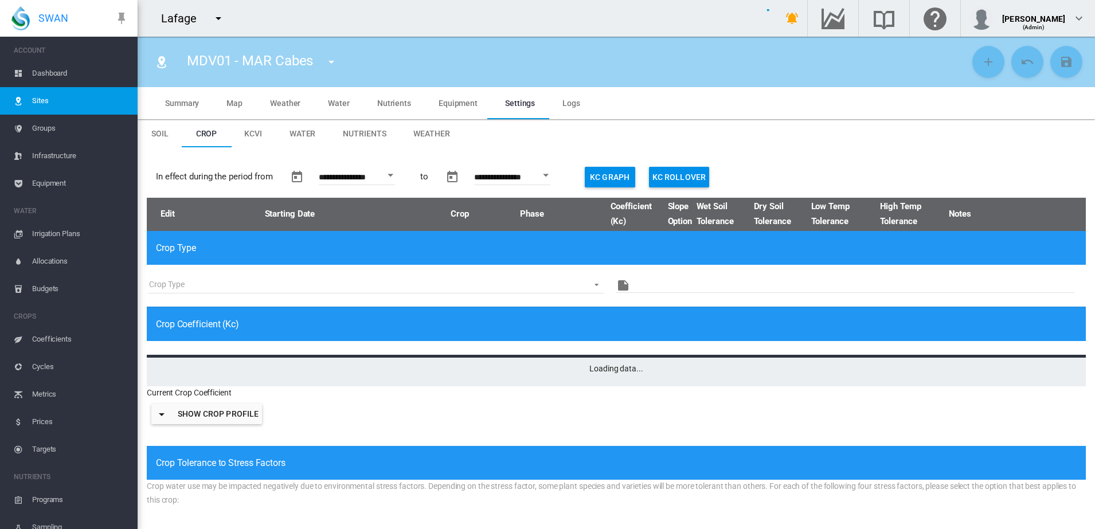
click at [374, 173] on input "**********" at bounding box center [357, 178] width 76 height 11
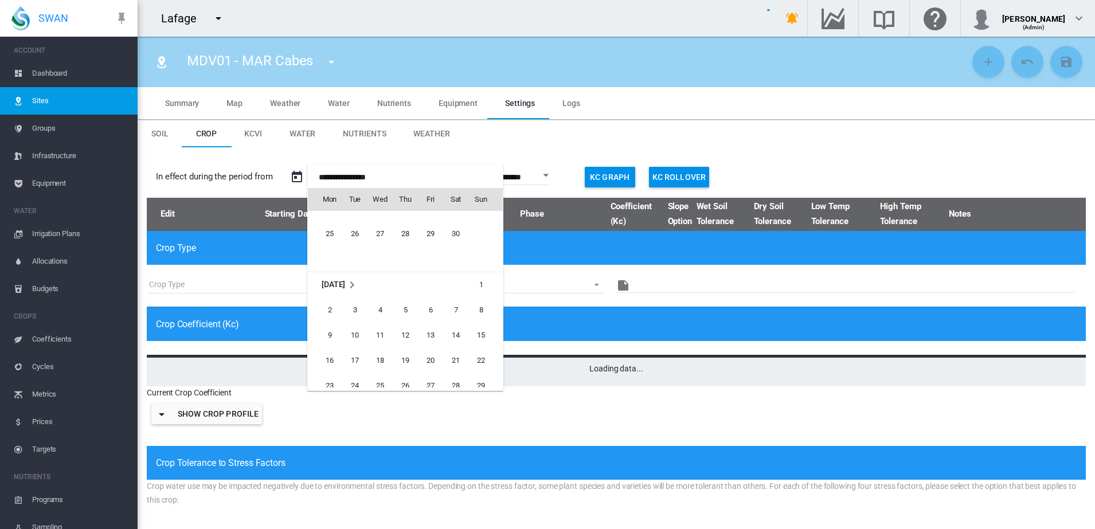
scroll to position [27131, 0]
click at [480, 285] on span "1" at bounding box center [481, 290] width 23 height 23
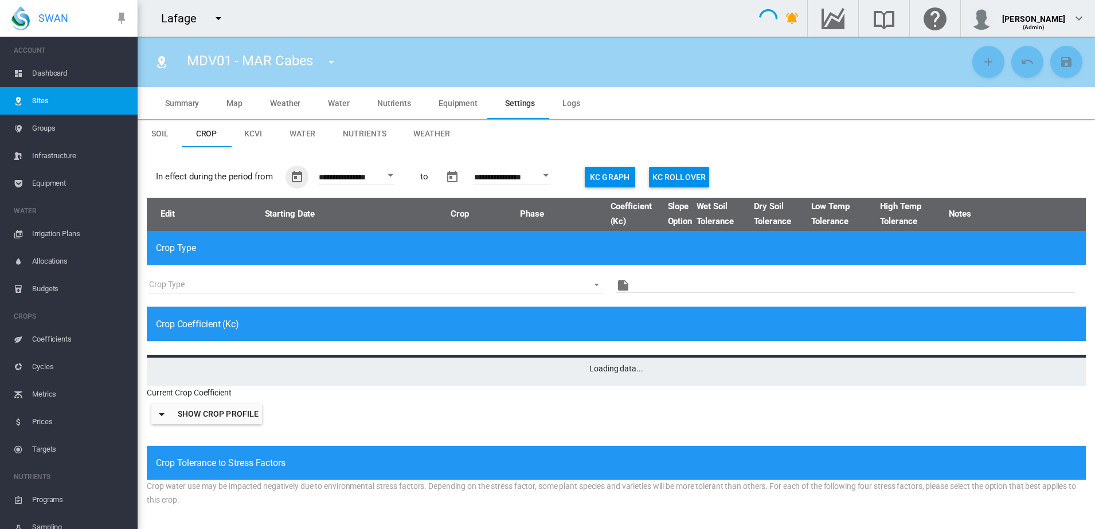
type input "**********"
click at [1033, 18] on div "(Admin)" at bounding box center [1033, 22] width 63 height 11
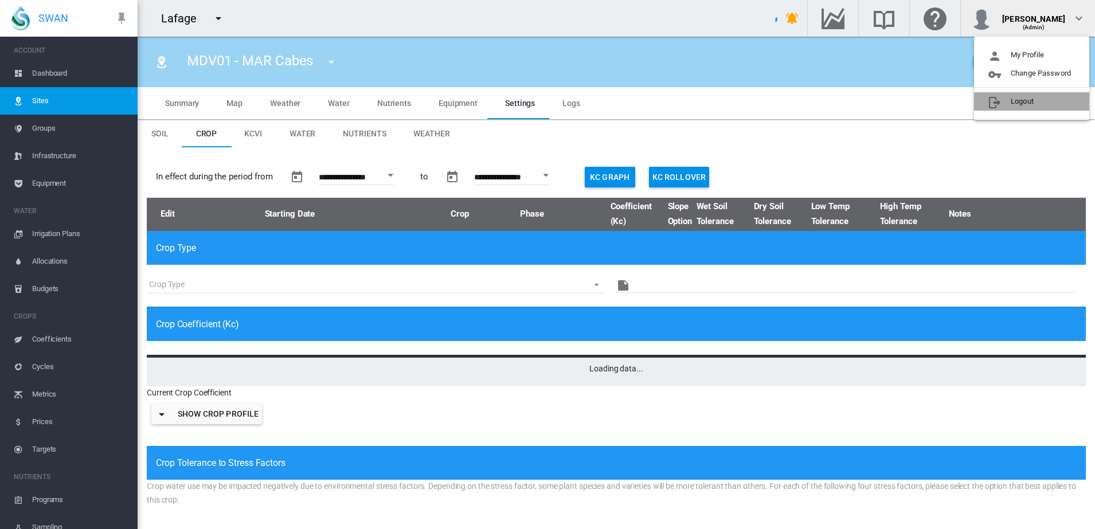
click at [1022, 104] on button "Logout" at bounding box center [1031, 101] width 115 height 18
